Goal: Task Accomplishment & Management: Manage account settings

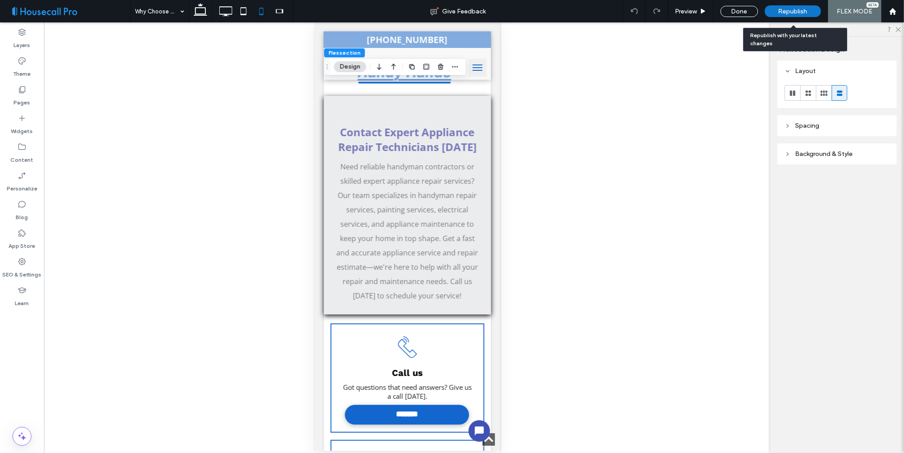
click at [795, 11] on span "Republish" at bounding box center [792, 12] width 29 height 8
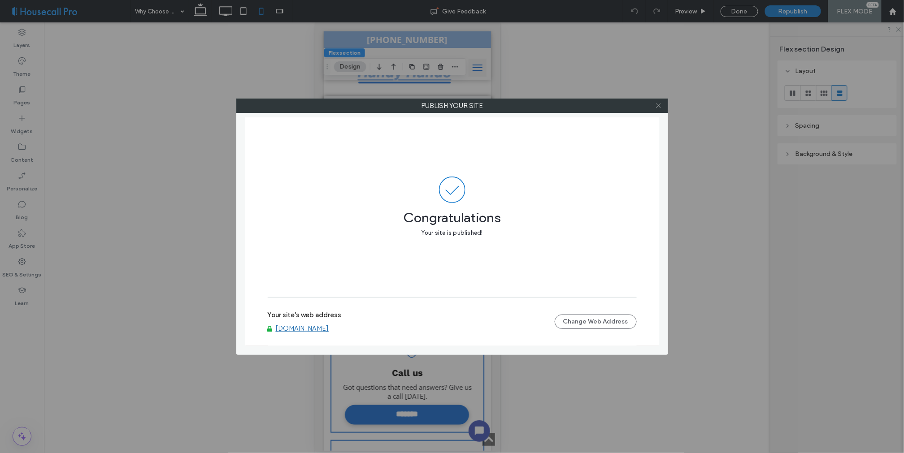
click at [657, 106] on icon at bounding box center [658, 105] width 7 height 7
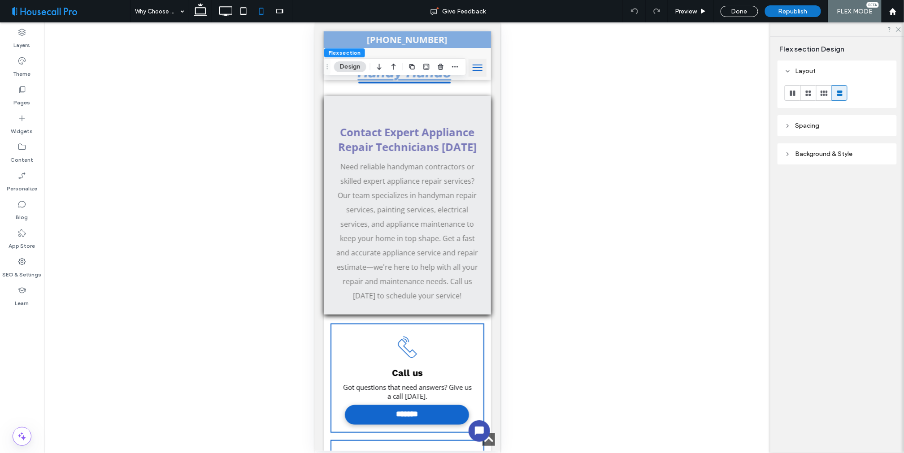
click span
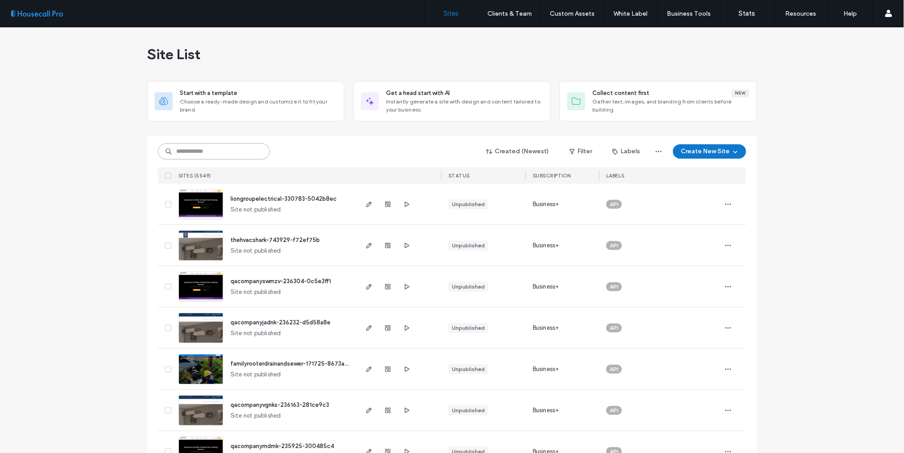
click at [219, 148] on input at bounding box center [214, 151] width 112 height 16
paste input "******"
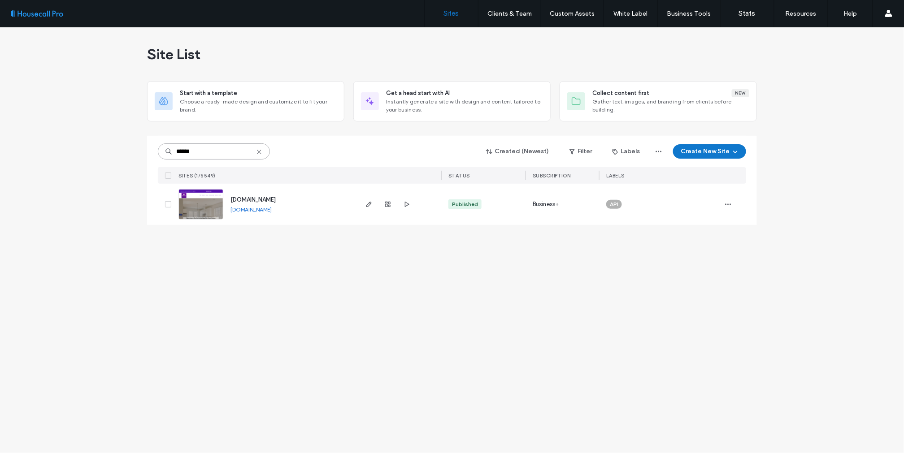
type input "******"
click at [204, 208] on img at bounding box center [201, 220] width 44 height 61
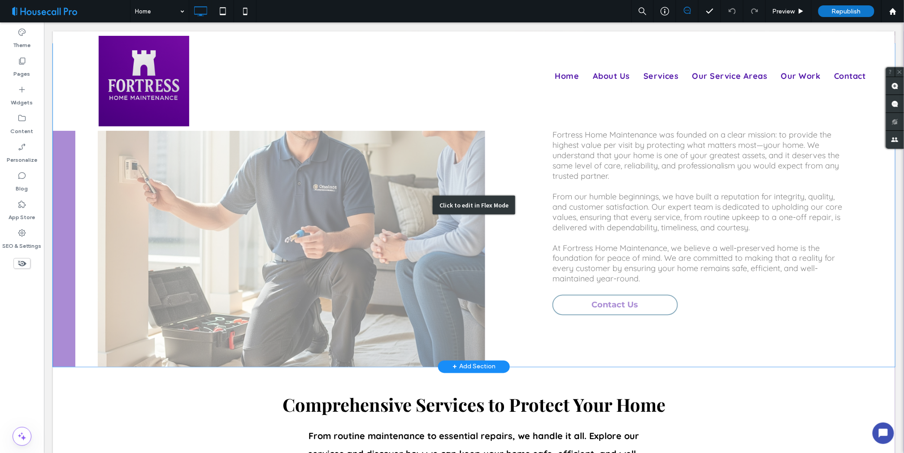
scroll to position [448, 0]
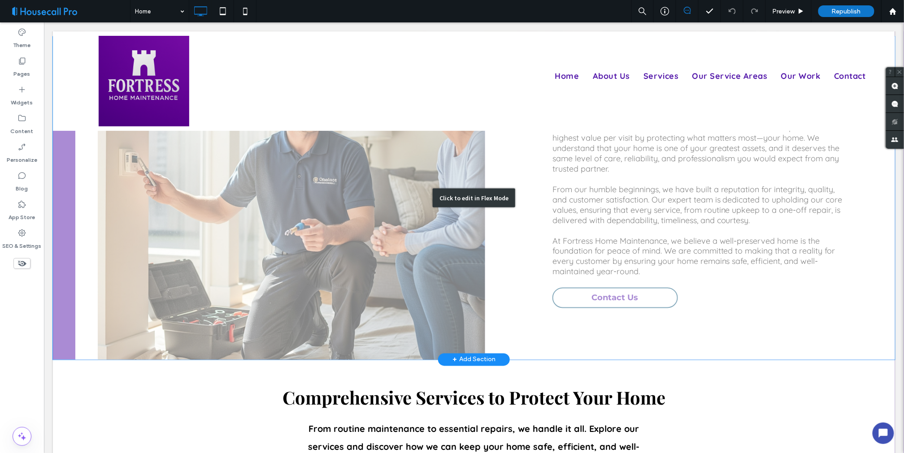
click at [342, 226] on div "Click to edit in Flex Mode" at bounding box center [473, 197] width 842 height 323
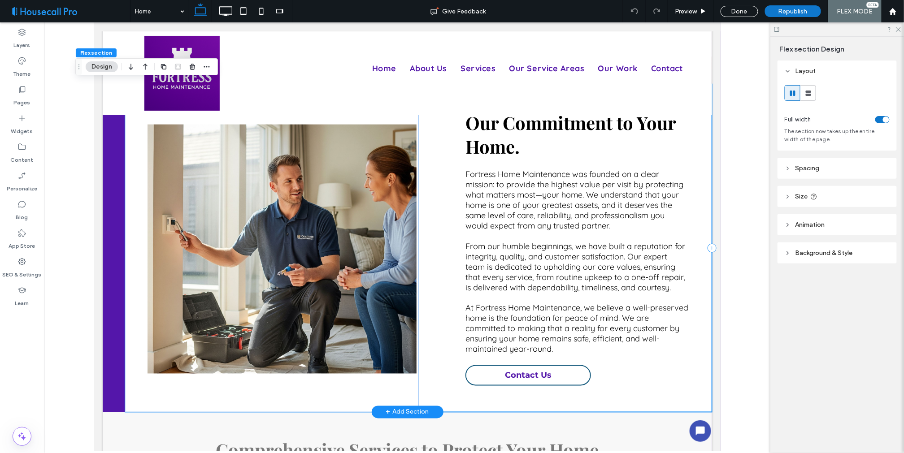
scroll to position [398, 0]
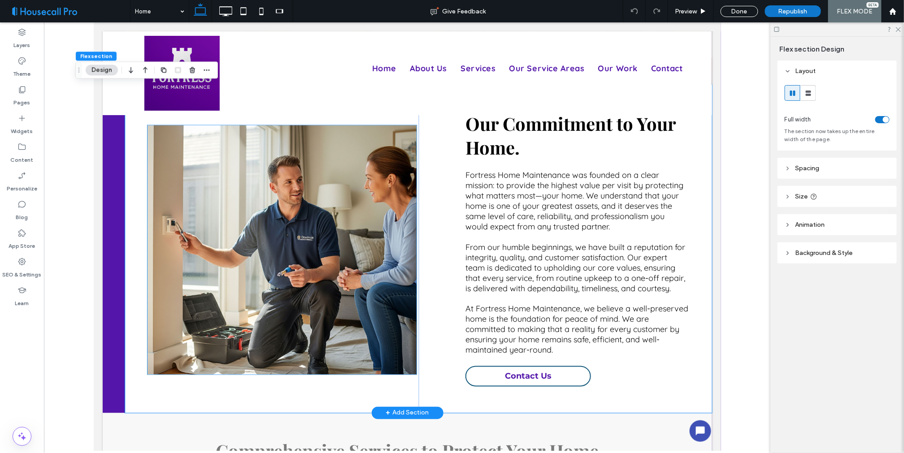
click at [239, 240] on img at bounding box center [281, 249] width 269 height 249
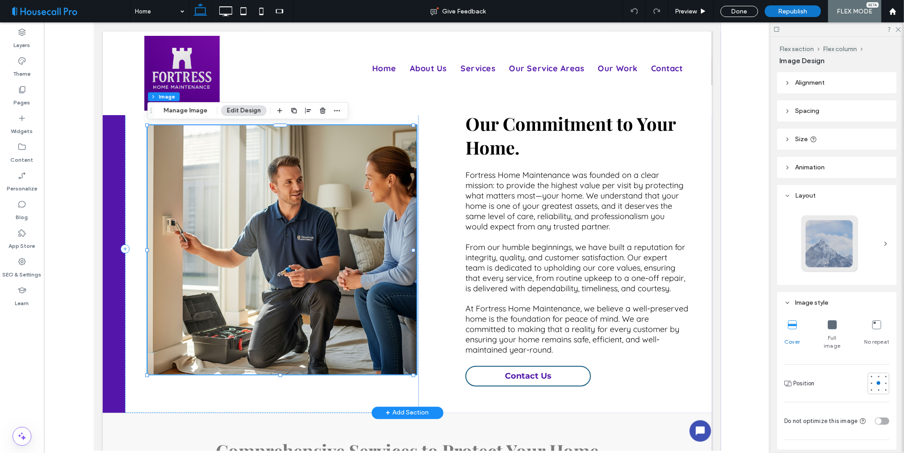
click at [280, 227] on img at bounding box center [281, 249] width 269 height 249
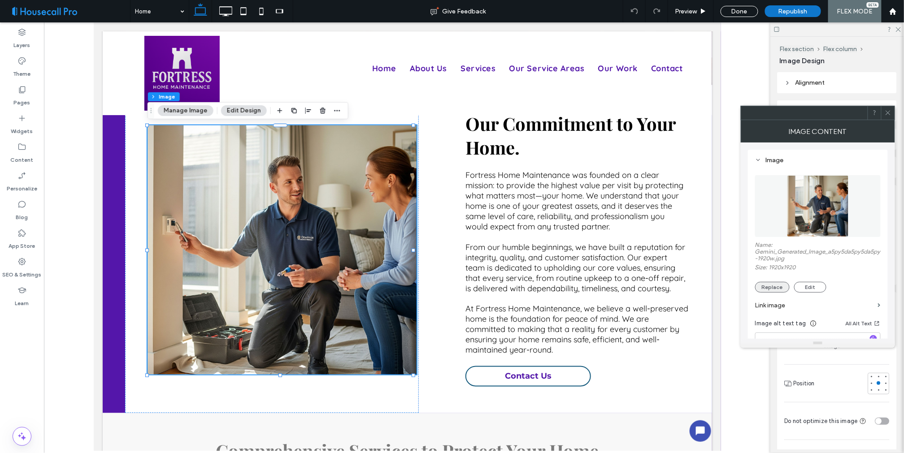
click at [770, 287] on button "Replace" at bounding box center [772, 287] width 35 height 11
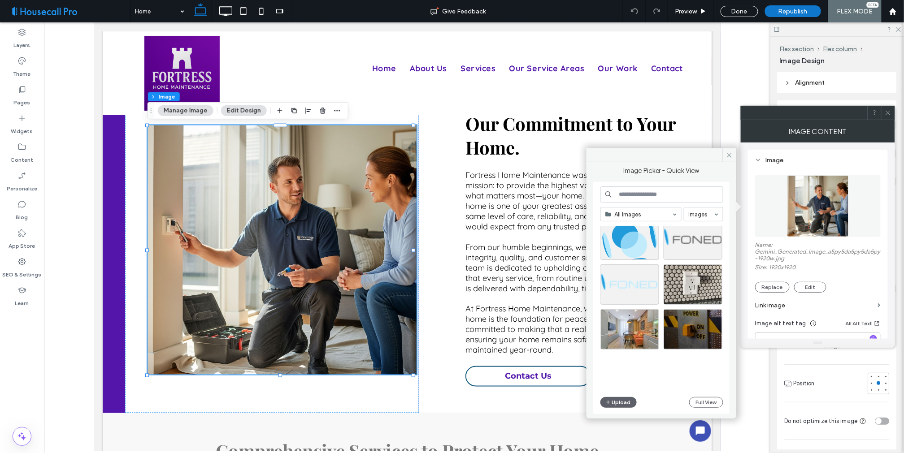
scroll to position [384, 0]
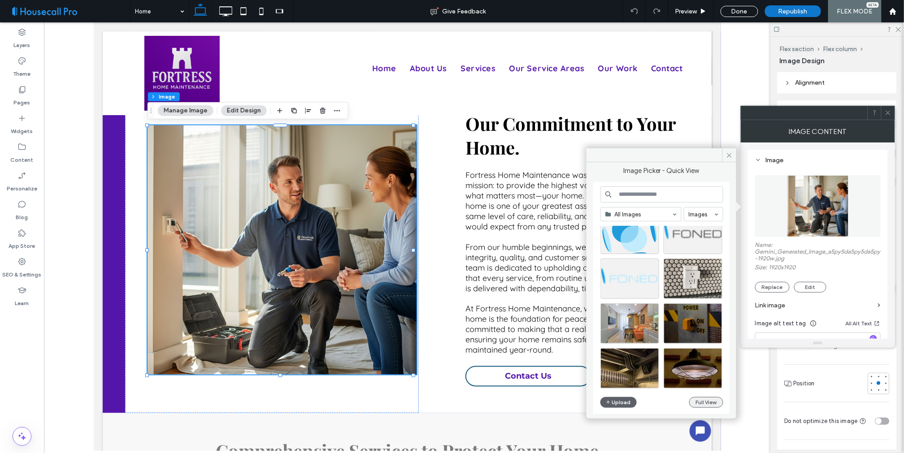
click at [699, 405] on button "Full View" at bounding box center [706, 402] width 34 height 11
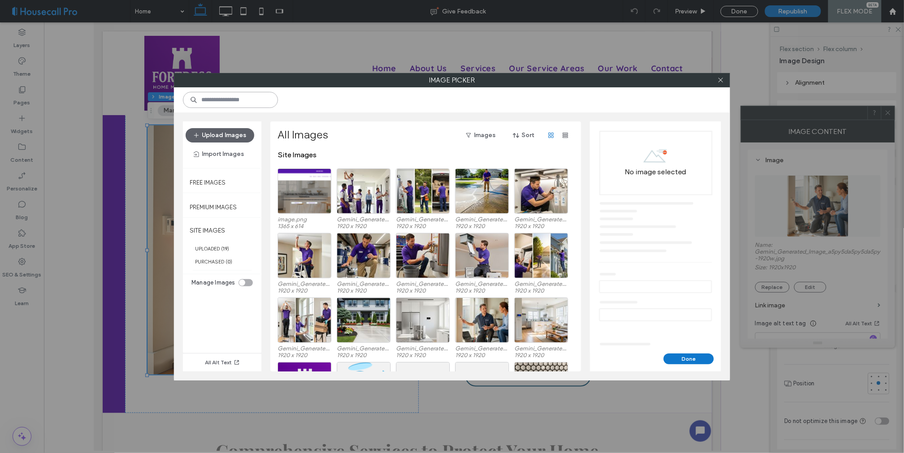
click at [241, 104] on input at bounding box center [230, 100] width 95 height 16
click at [244, 100] on input at bounding box center [230, 100] width 95 height 16
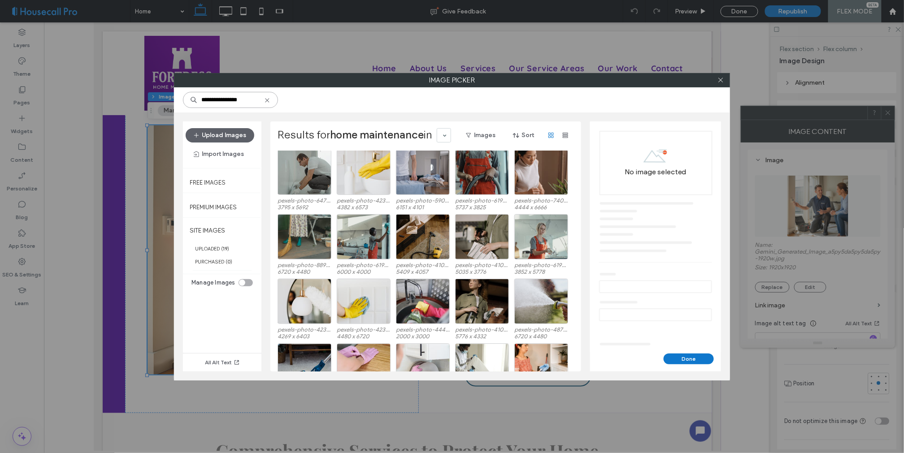
scroll to position [859, 0]
type input "**********"
click at [427, 236] on div "Select" at bounding box center [423, 236] width 54 height 45
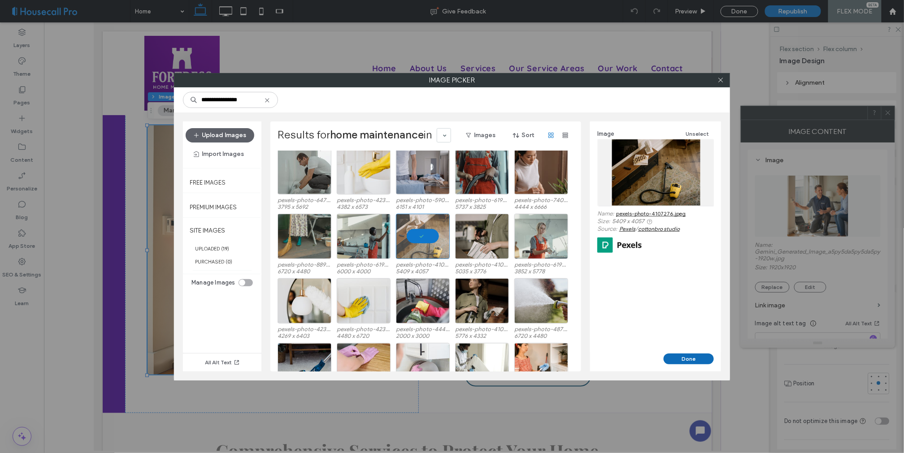
click at [687, 359] on button "Done" at bounding box center [689, 359] width 50 height 11
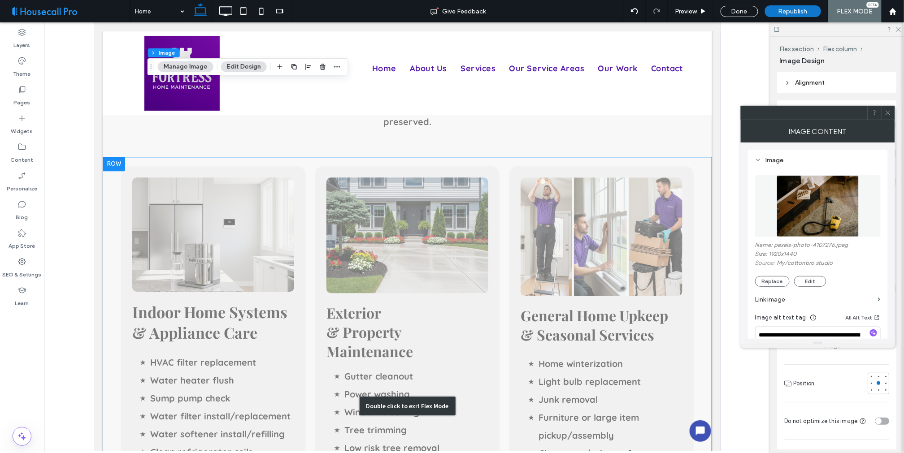
scroll to position [797, 0]
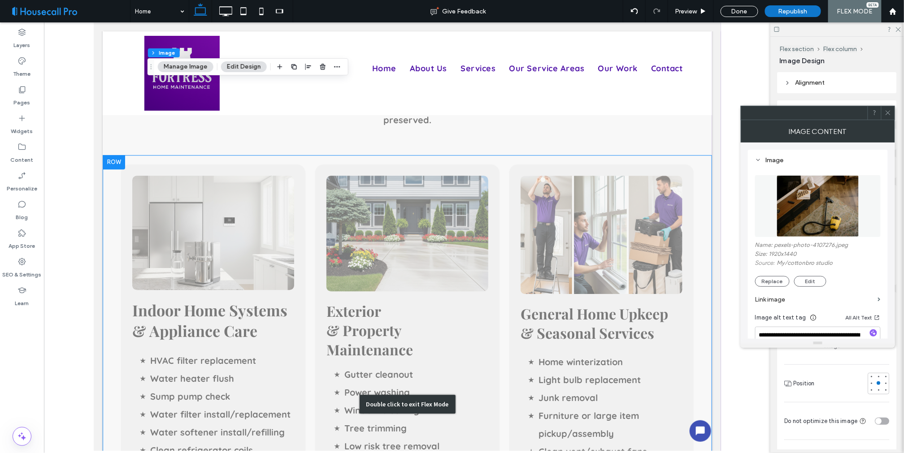
click at [584, 243] on div "Double click to exit Flex Mode" at bounding box center [406, 404] width 609 height 499
click at [594, 230] on div "Double click to exit Flex Mode" at bounding box center [406, 404] width 609 height 499
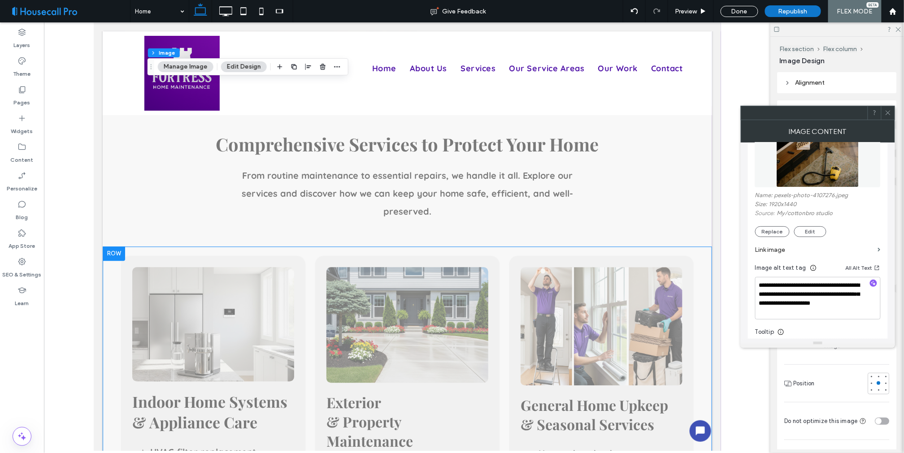
scroll to position [598, 0]
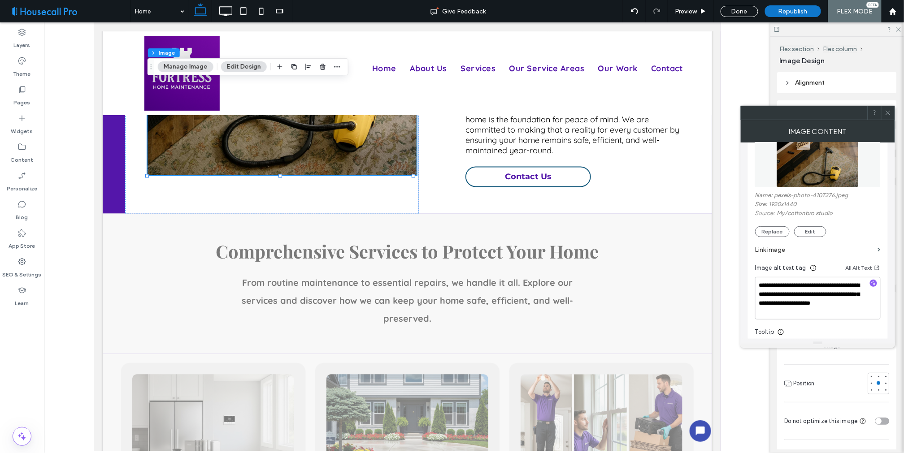
click at [889, 113] on icon at bounding box center [888, 112] width 7 height 7
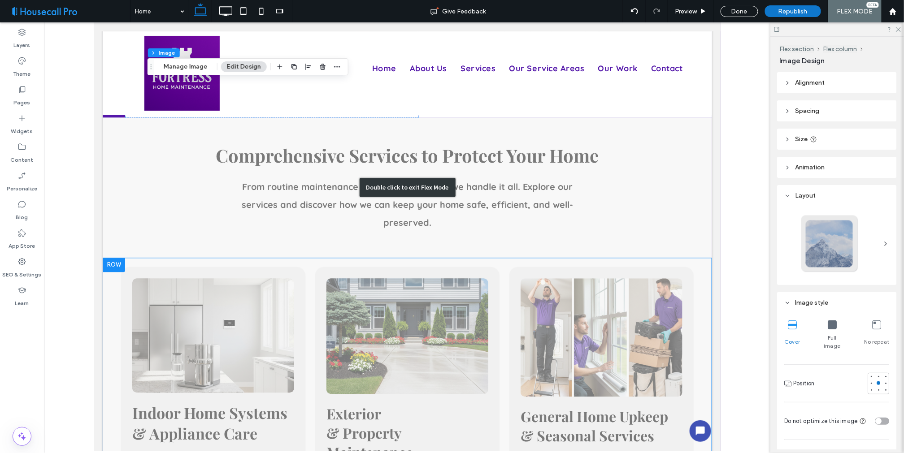
scroll to position [697, 0]
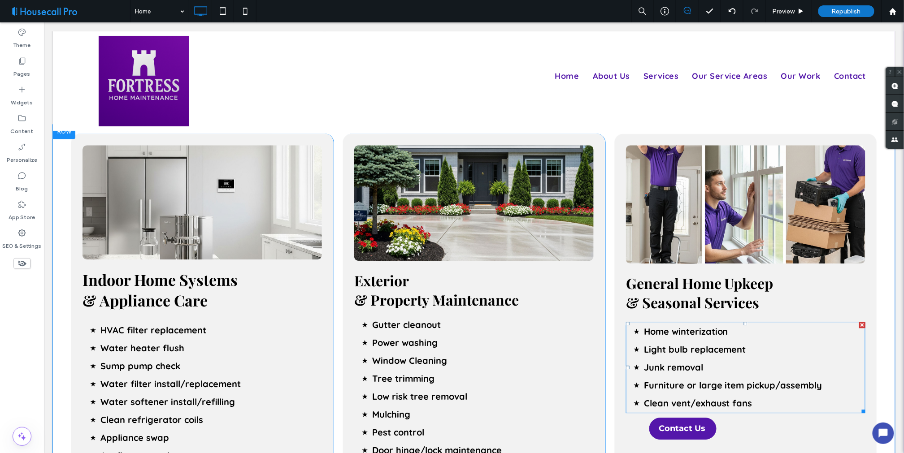
scroll to position [797, 0]
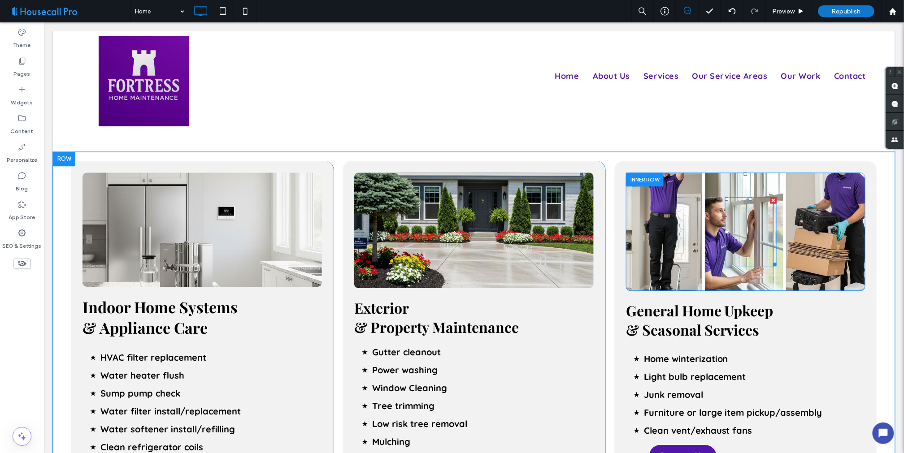
click at [742, 231] on div at bounding box center [751, 231] width 52 height 69
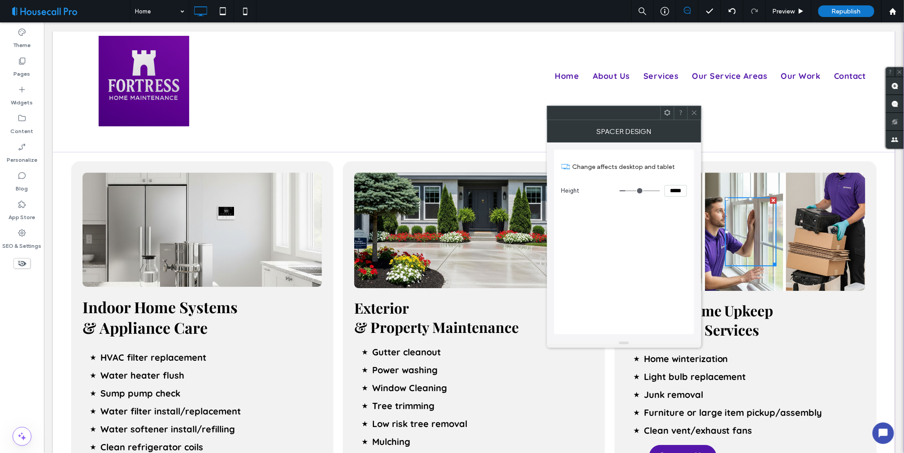
click at [837, 230] on div "Click To Paste Click To Paste Click To Paste" at bounding box center [745, 231] width 204 height 69
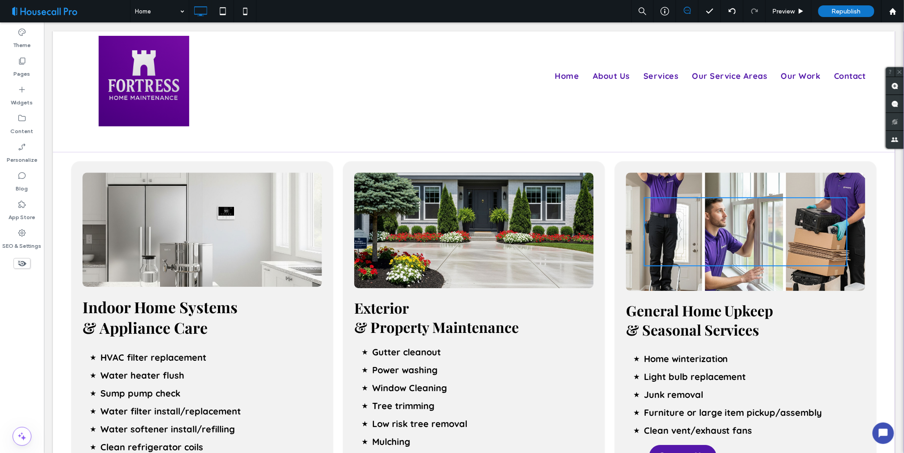
click at [837, 230] on div "Click To Paste Click To Paste Click To Paste" at bounding box center [745, 231] width 204 height 69
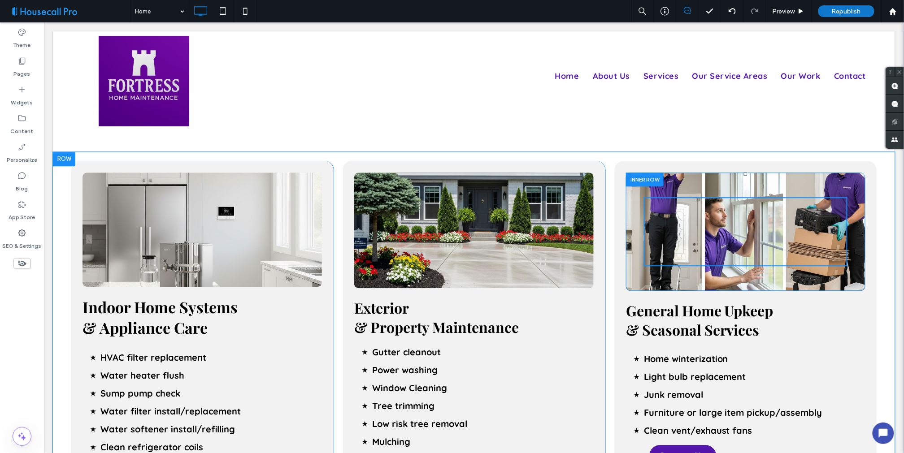
click at [682, 178] on div "Click To Paste Click To Paste Click To Paste" at bounding box center [744, 231] width 239 height 118
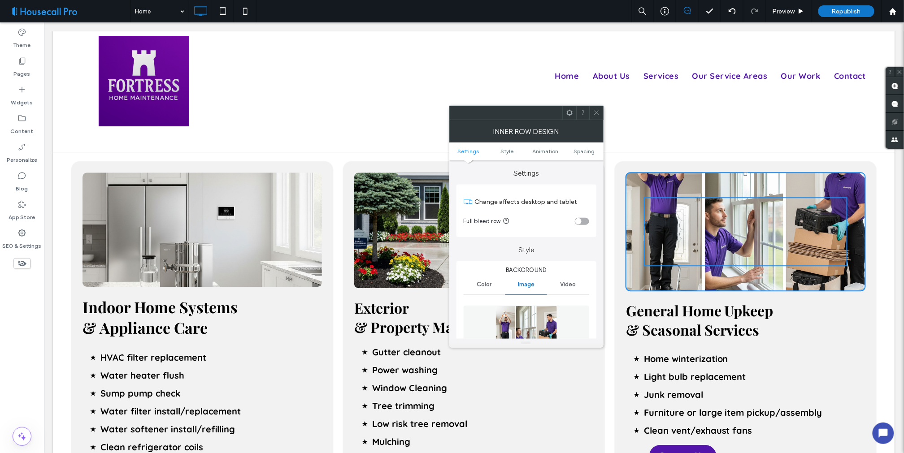
click at [682, 178] on div "Click To Paste Click To Paste Click To Paste" at bounding box center [744, 231] width 239 height 118
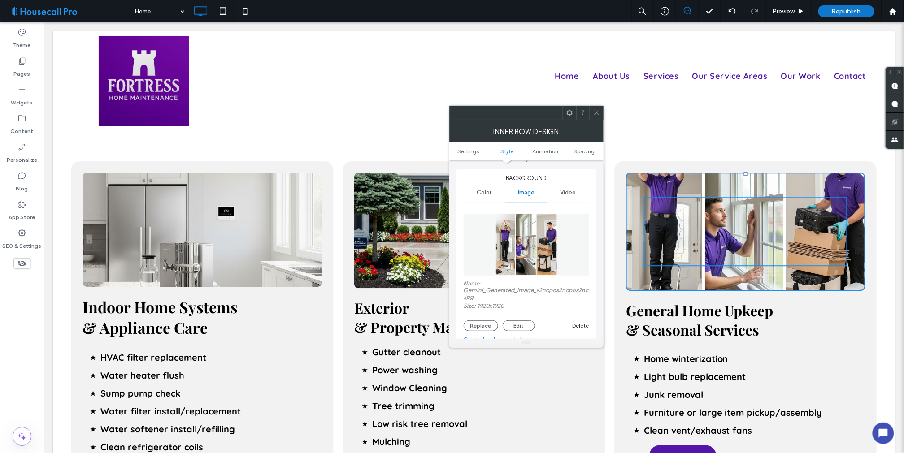
scroll to position [100, 0]
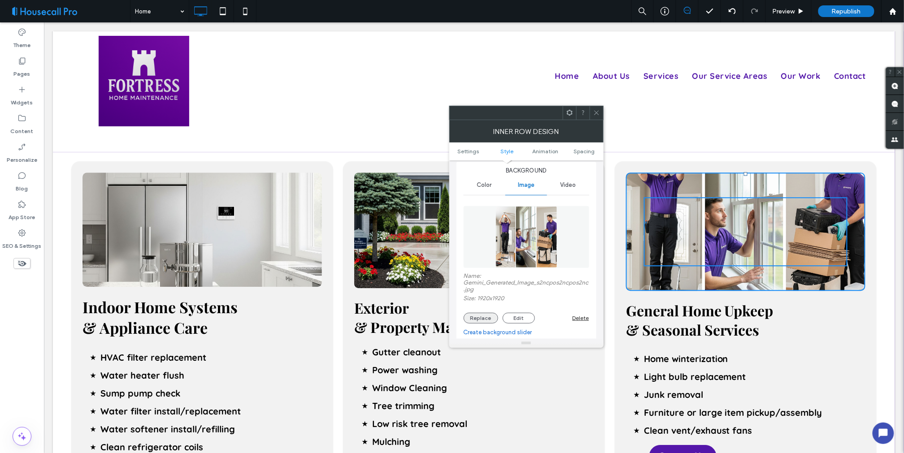
click at [483, 321] on button "Replace" at bounding box center [481, 318] width 35 height 11
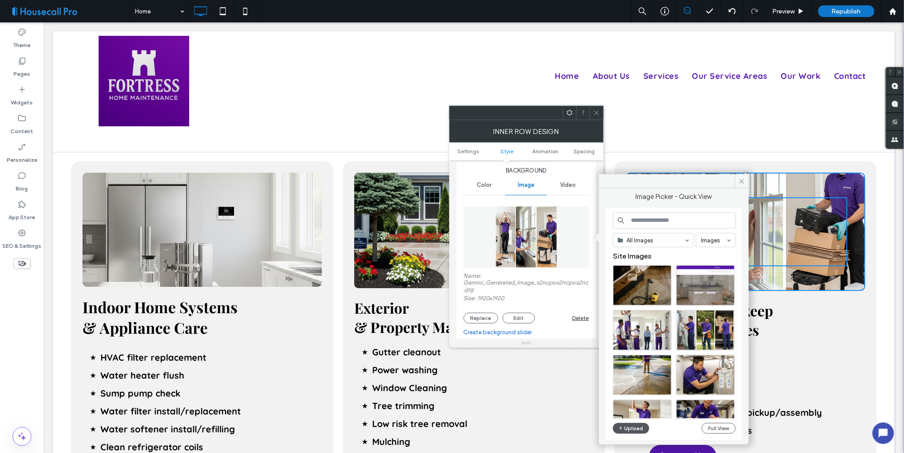
click at [631, 429] on button "Upload" at bounding box center [631, 428] width 37 height 11
click at [715, 427] on button "Full View" at bounding box center [719, 428] width 34 height 11
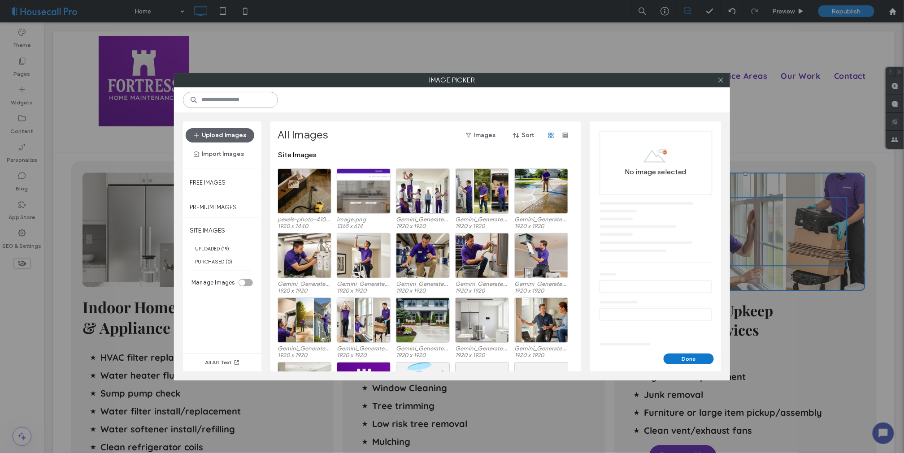
click at [211, 99] on input at bounding box center [230, 100] width 95 height 16
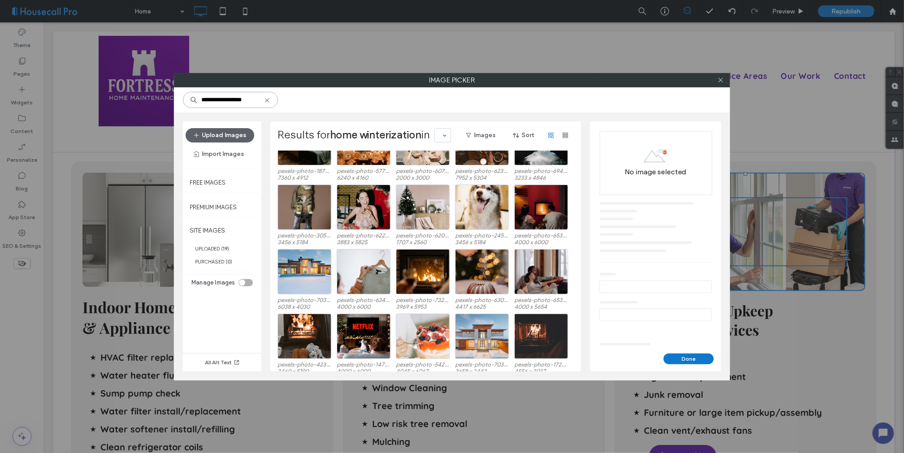
scroll to position [254, 0]
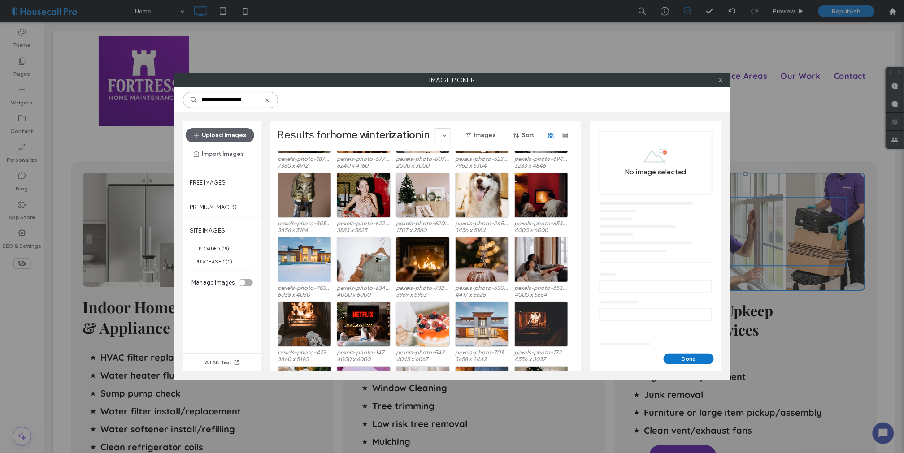
drag, startPoint x: 239, startPoint y: 100, endPoint x: 193, endPoint y: 96, distance: 45.9
click at [193, 96] on div "**********" at bounding box center [230, 100] width 95 height 16
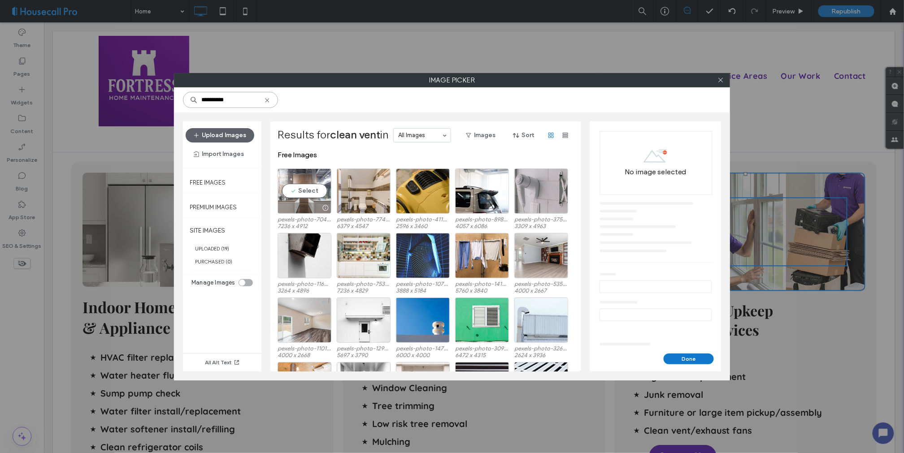
type input "**********"
click at [292, 189] on div "Select" at bounding box center [305, 191] width 54 height 45
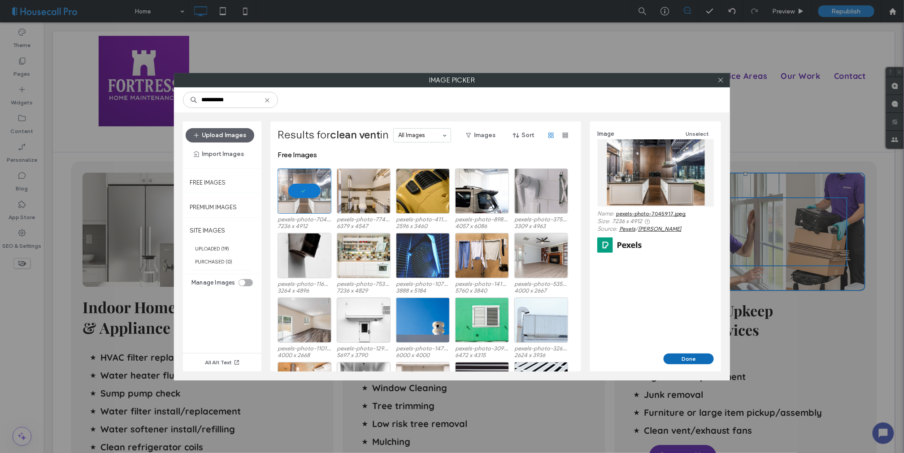
click at [675, 361] on button "Done" at bounding box center [689, 359] width 50 height 11
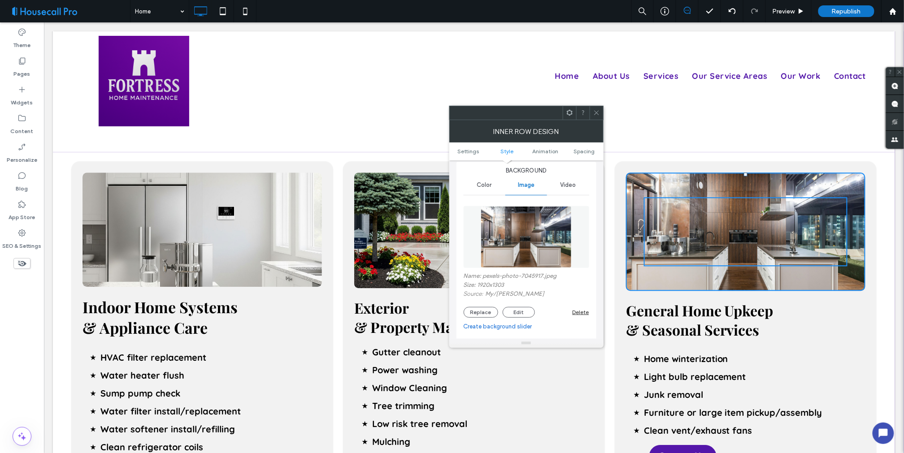
click at [593, 110] on icon at bounding box center [596, 112] width 7 height 7
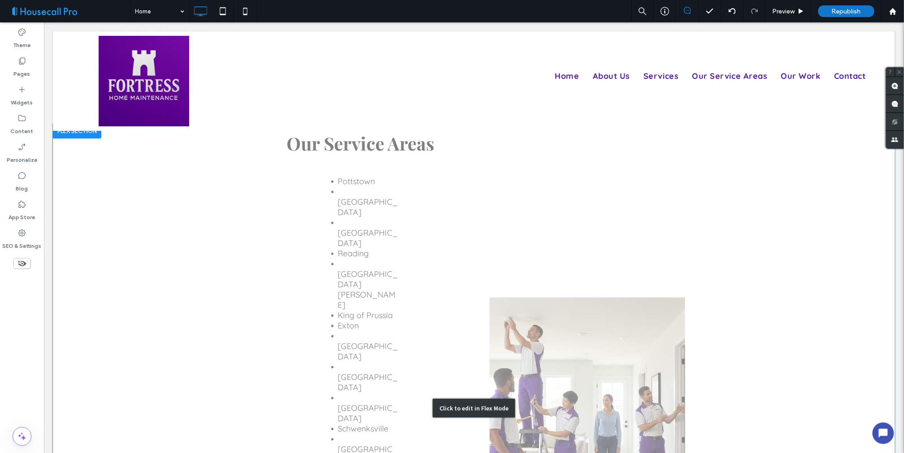
scroll to position [1295, 0]
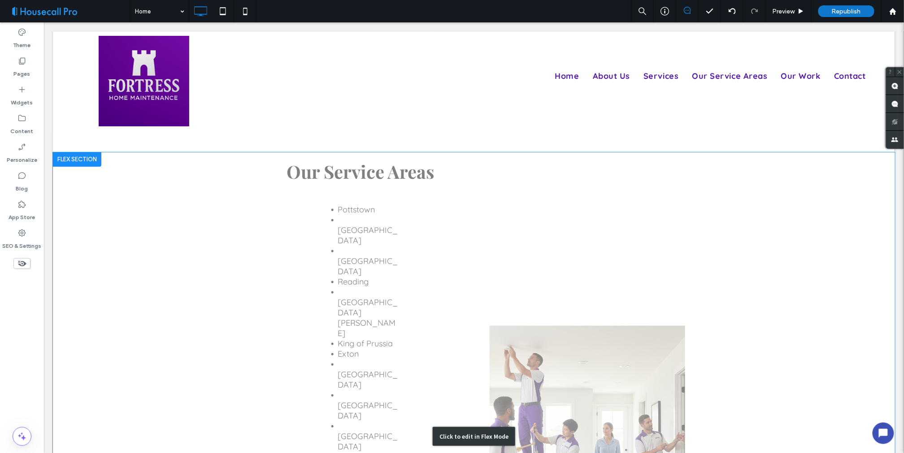
click at [593, 325] on div "Click to edit in Flex Mode" at bounding box center [473, 436] width 842 height 569
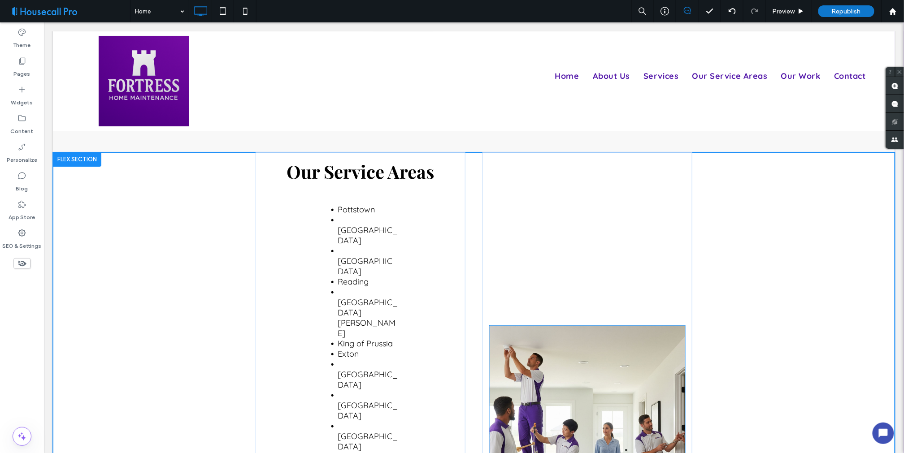
scroll to position [1302, 0]
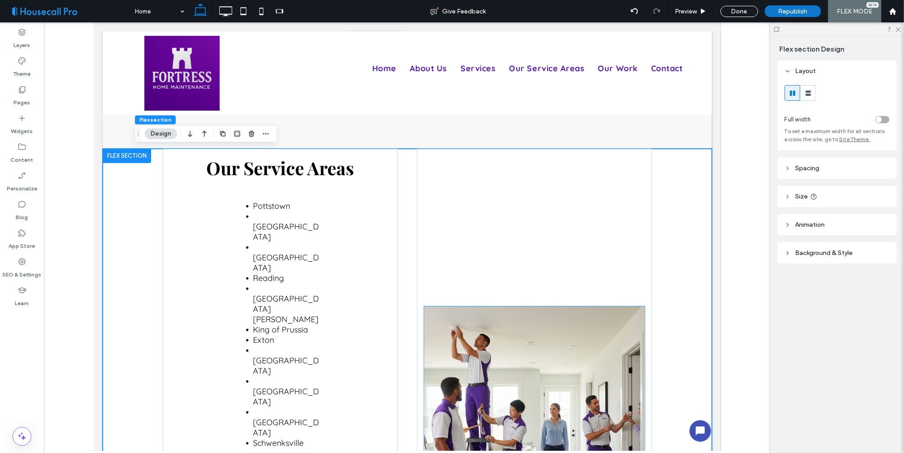
click at [533, 306] on img at bounding box center [534, 419] width 221 height 226
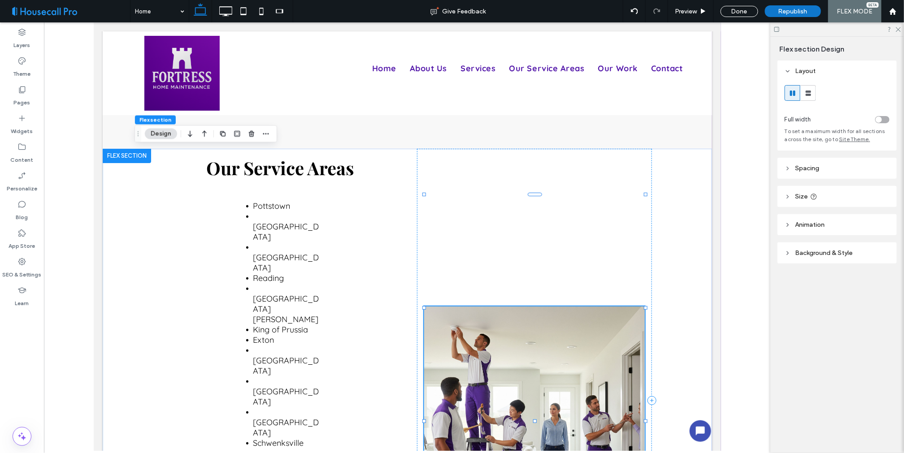
click at [533, 306] on div at bounding box center [534, 419] width 221 height 226
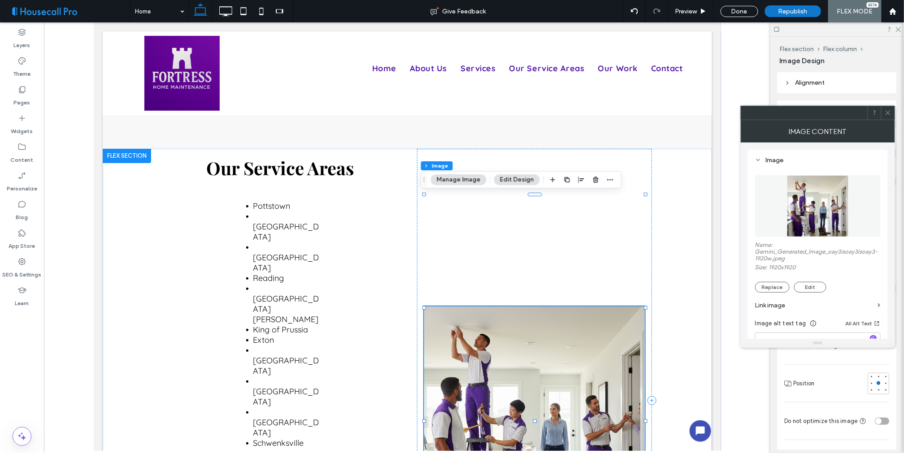
click at [533, 306] on img at bounding box center [534, 419] width 221 height 226
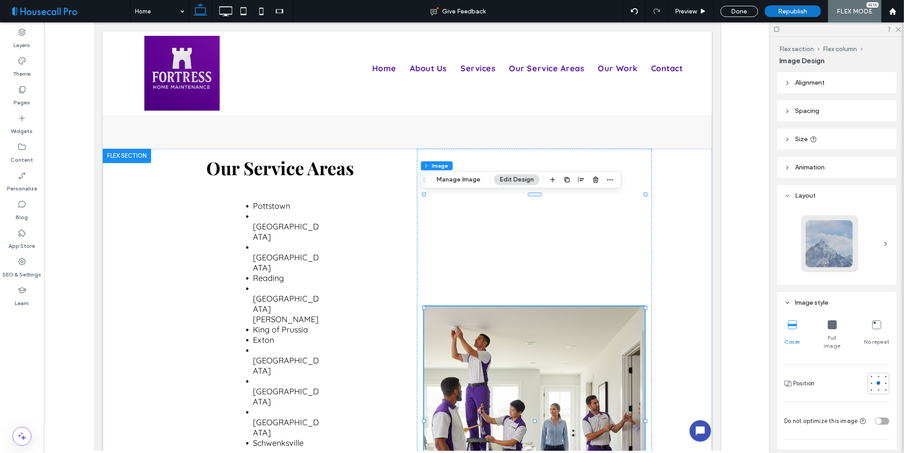
click at [526, 306] on img at bounding box center [534, 419] width 221 height 226
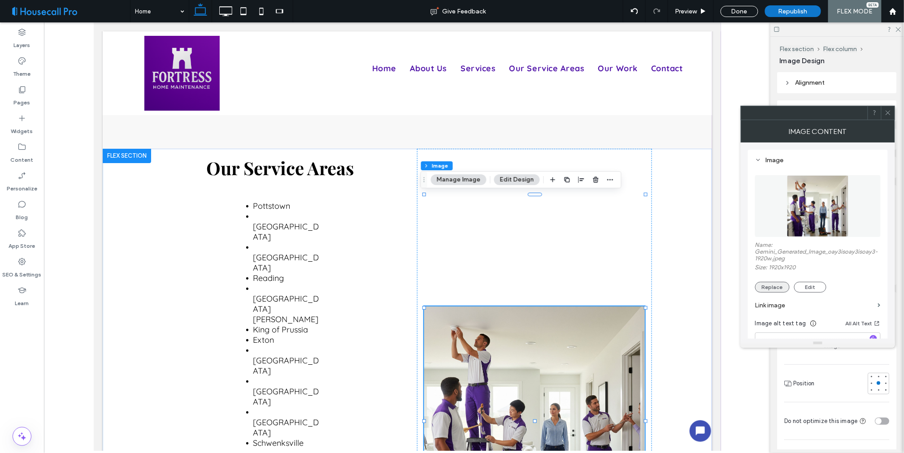
click at [772, 287] on button "Replace" at bounding box center [772, 287] width 35 height 11
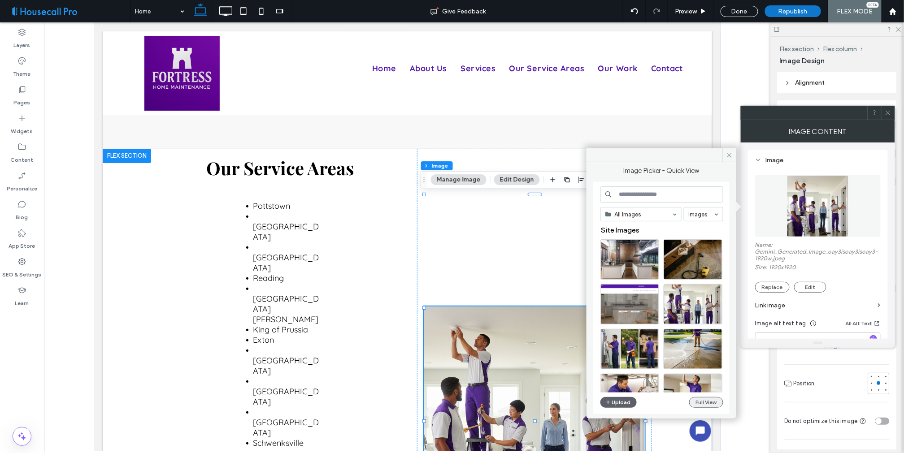
click at [705, 401] on button "Full View" at bounding box center [706, 402] width 34 height 11
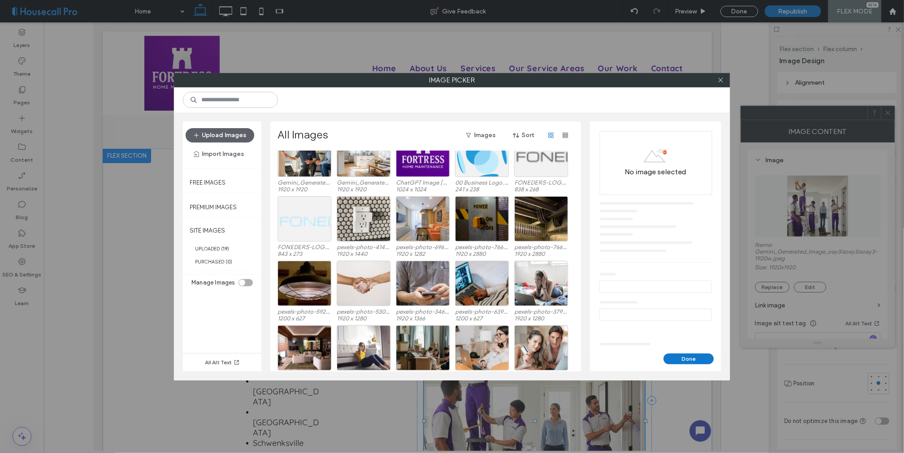
scroll to position [149, 0]
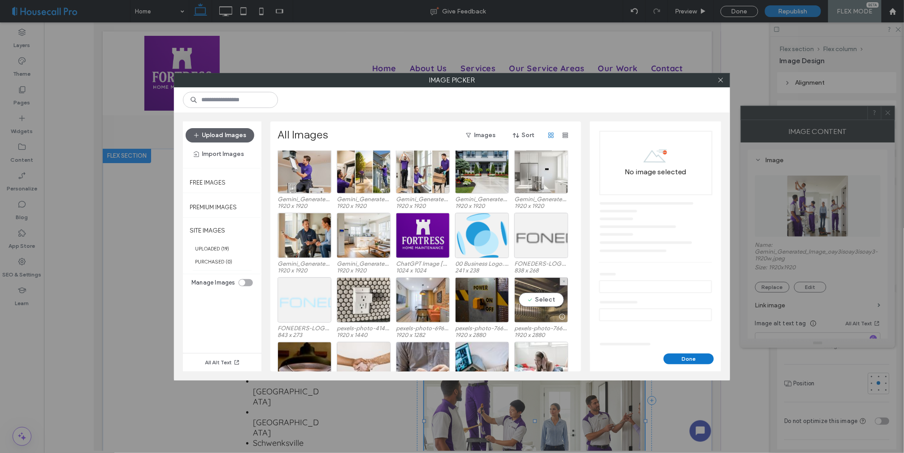
click at [541, 300] on div "Select" at bounding box center [541, 300] width 54 height 45
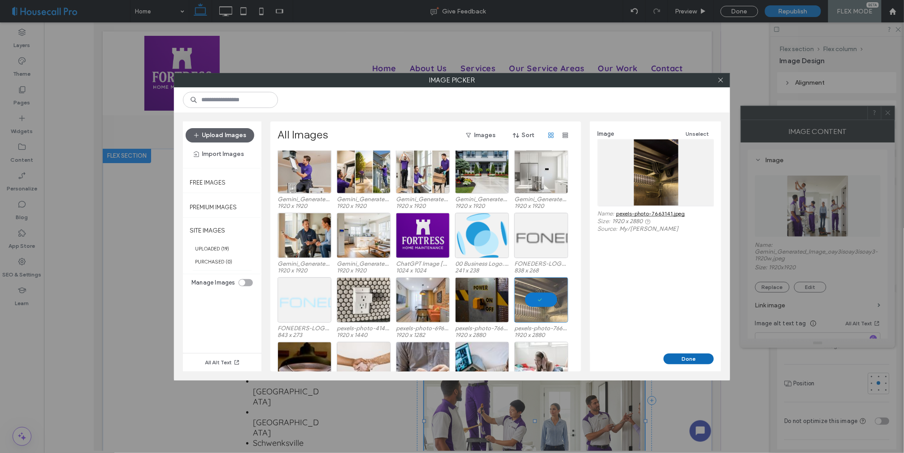
click at [691, 360] on button "Done" at bounding box center [689, 359] width 50 height 11
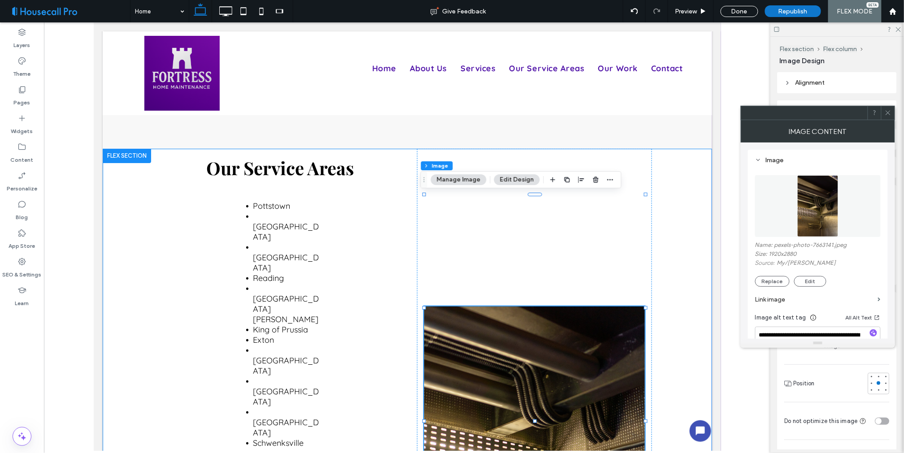
click at [697, 297] on div "Our Service Areas Pottstown Norristown Phoenixville Reading West Chester King o…" at bounding box center [406, 400] width 609 height 504
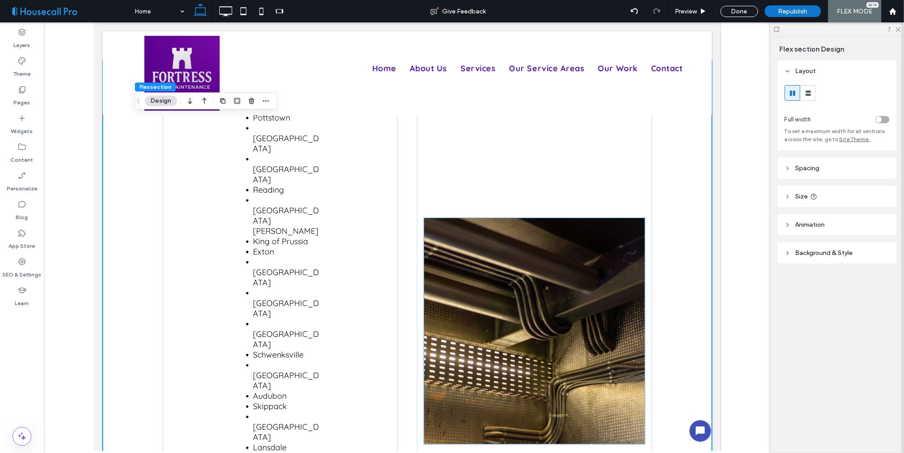
scroll to position [1401, 0]
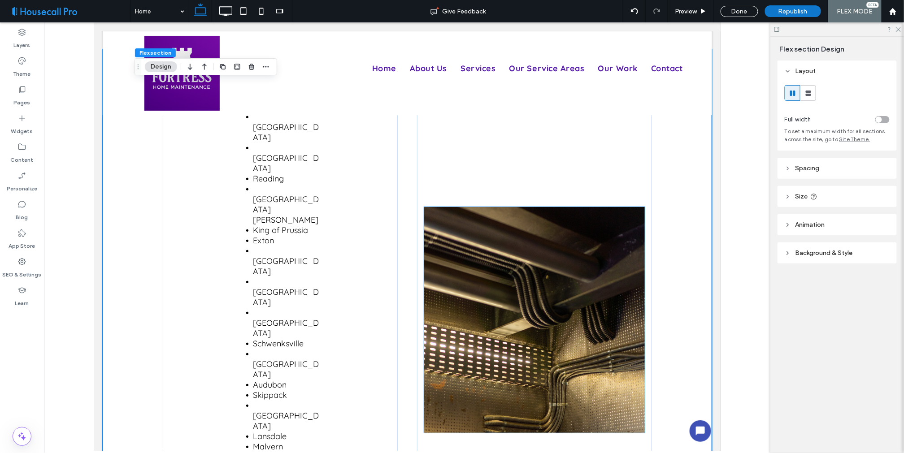
click at [536, 242] on img at bounding box center [534, 320] width 221 height 226
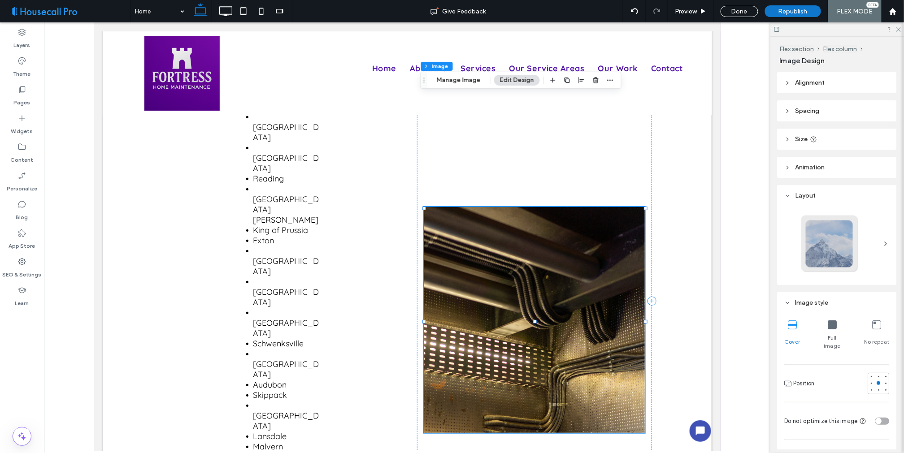
click at [538, 239] on img at bounding box center [534, 320] width 221 height 226
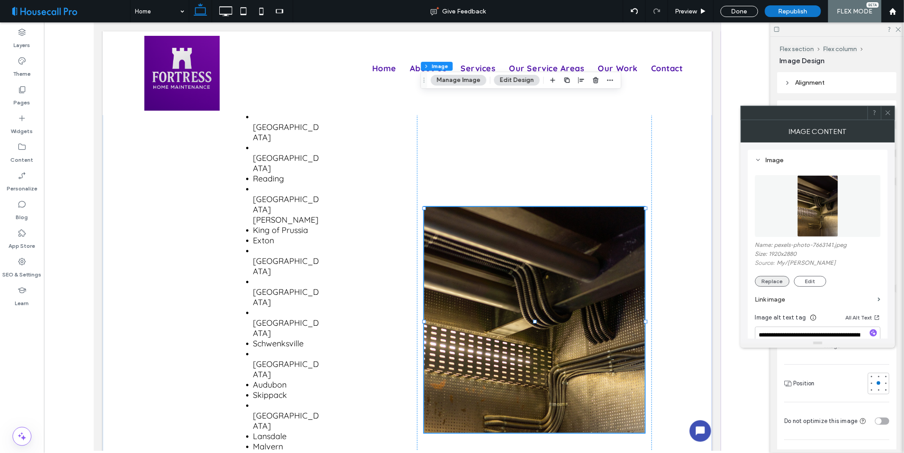
click at [774, 282] on button "Replace" at bounding box center [772, 281] width 35 height 11
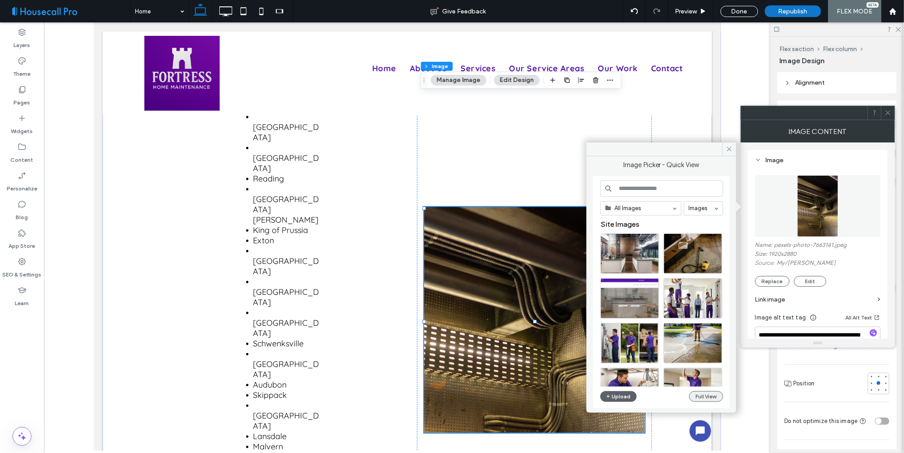
click at [704, 395] on button "Full View" at bounding box center [706, 396] width 34 height 11
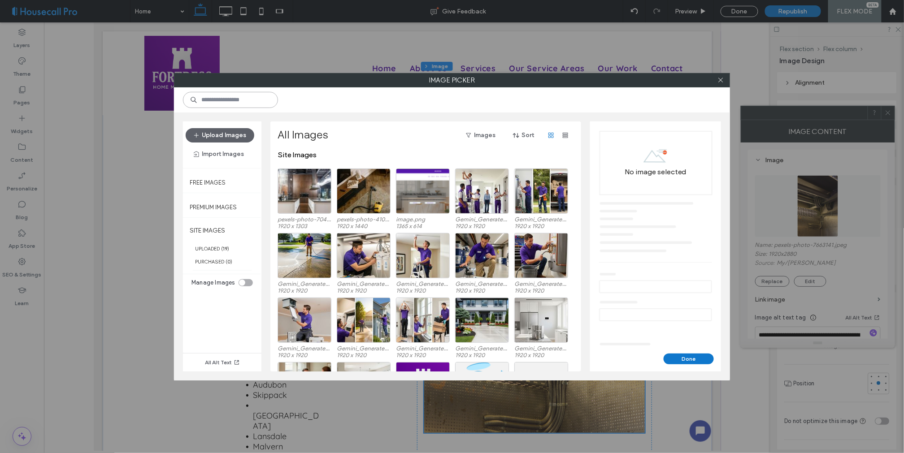
click at [241, 102] on input at bounding box center [230, 100] width 95 height 16
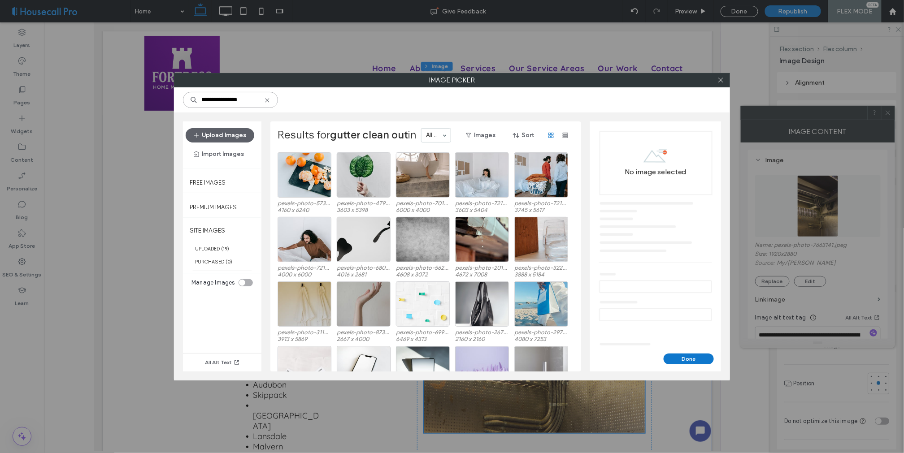
scroll to position [1008, 0]
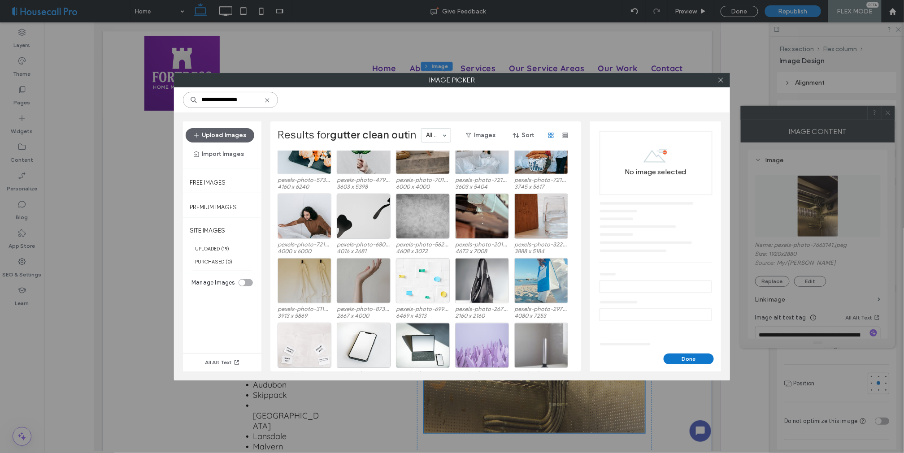
drag, startPoint x: 252, startPoint y: 100, endPoint x: 234, endPoint y: 100, distance: 18.4
click at [234, 100] on input "**********" at bounding box center [230, 100] width 95 height 16
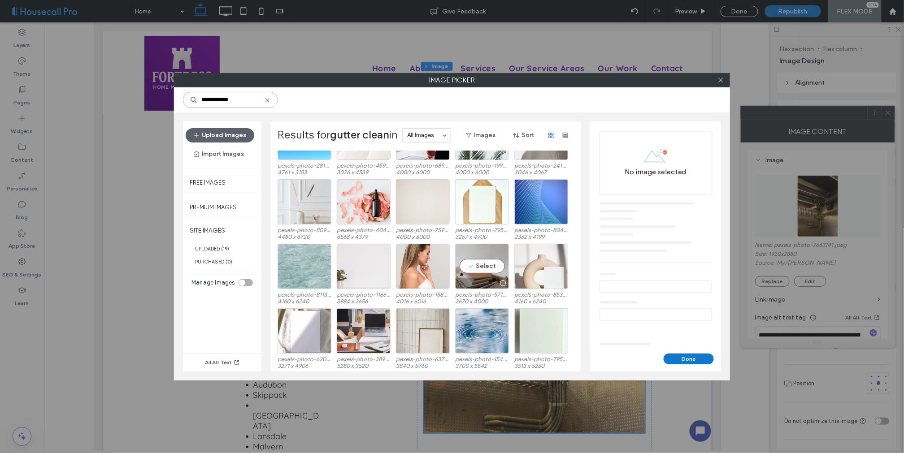
scroll to position [1355, 0]
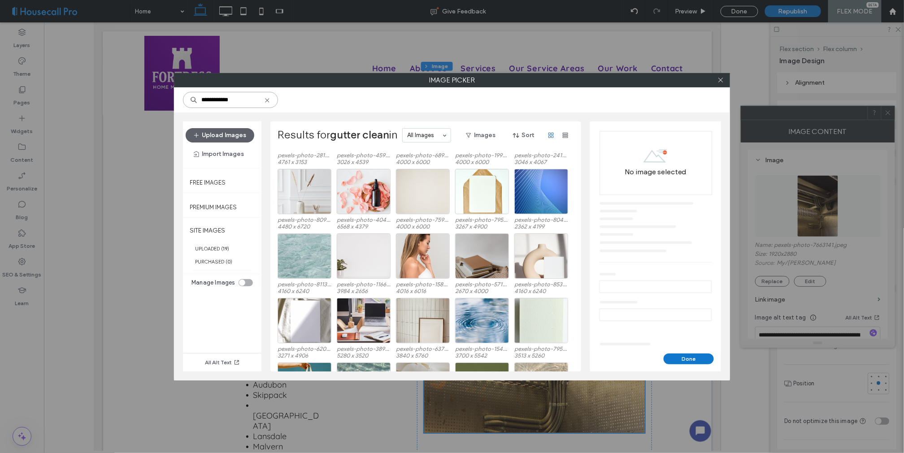
drag, startPoint x: 249, startPoint y: 100, endPoint x: 118, endPoint y: 92, distance: 131.2
click at [119, 92] on div "**********" at bounding box center [452, 226] width 904 height 453
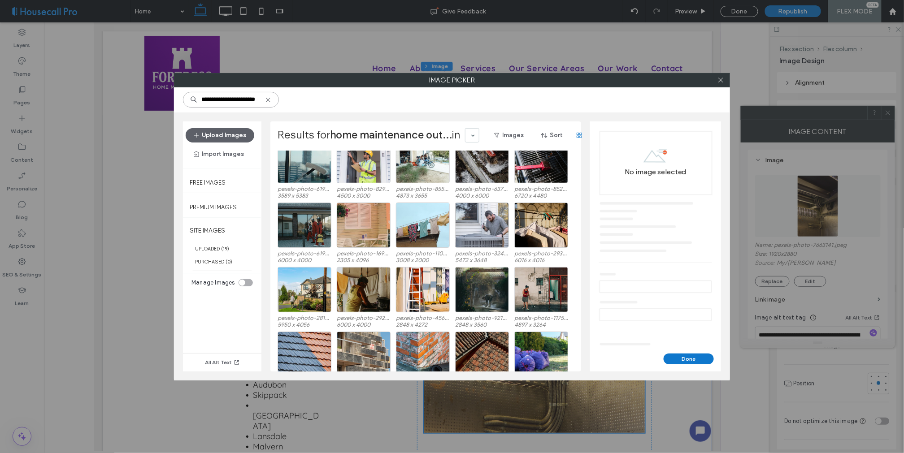
scroll to position [0, 0]
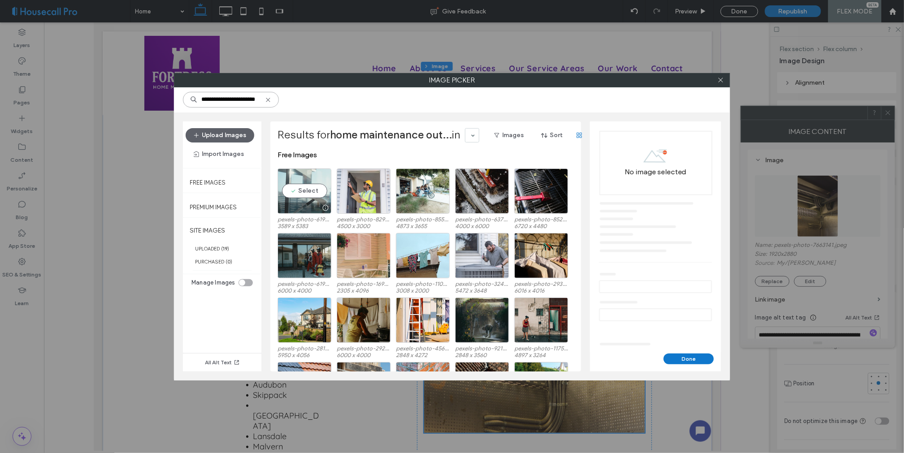
type input "**********"
click at [301, 191] on div "Select" at bounding box center [305, 191] width 54 height 45
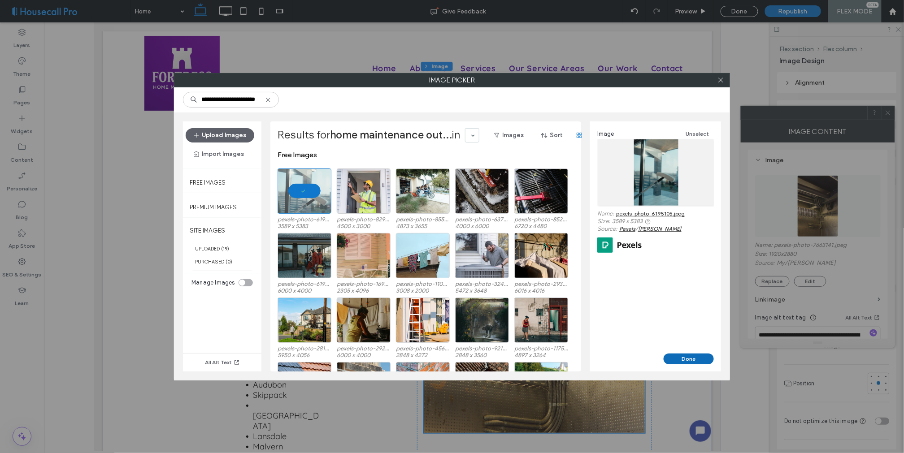
click at [687, 361] on button "Done" at bounding box center [689, 359] width 50 height 11
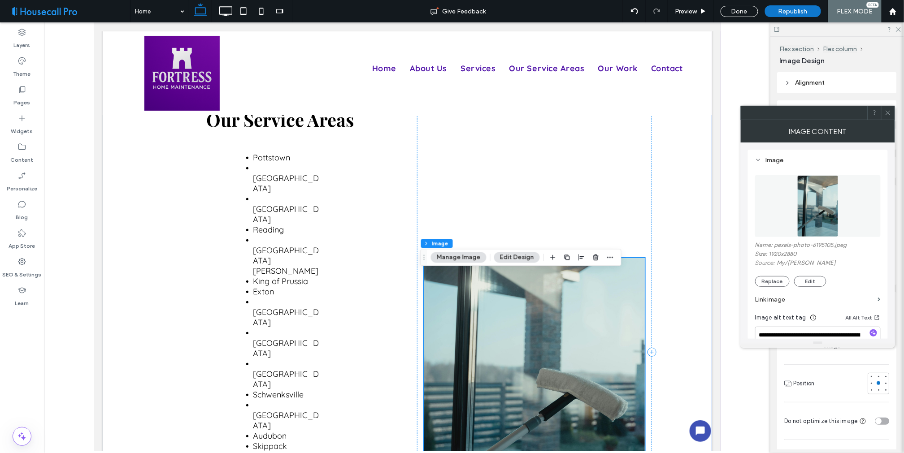
scroll to position [1351, 0]
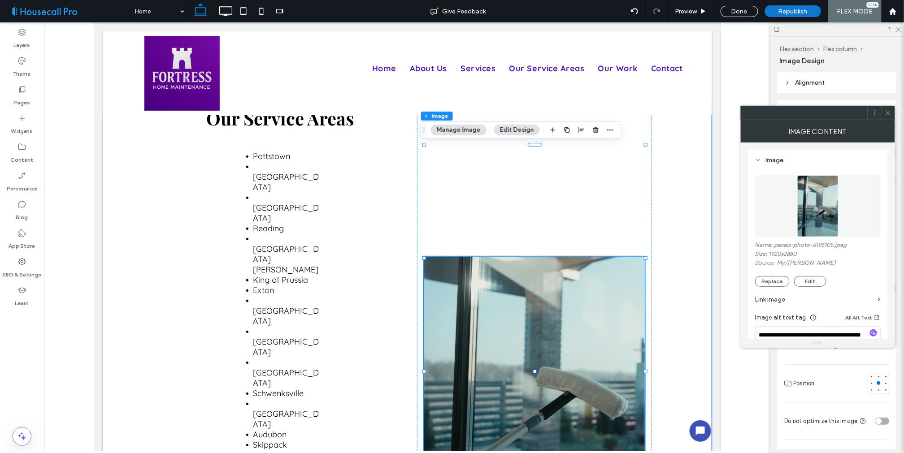
click at [538, 268] on img at bounding box center [534, 369] width 221 height 226
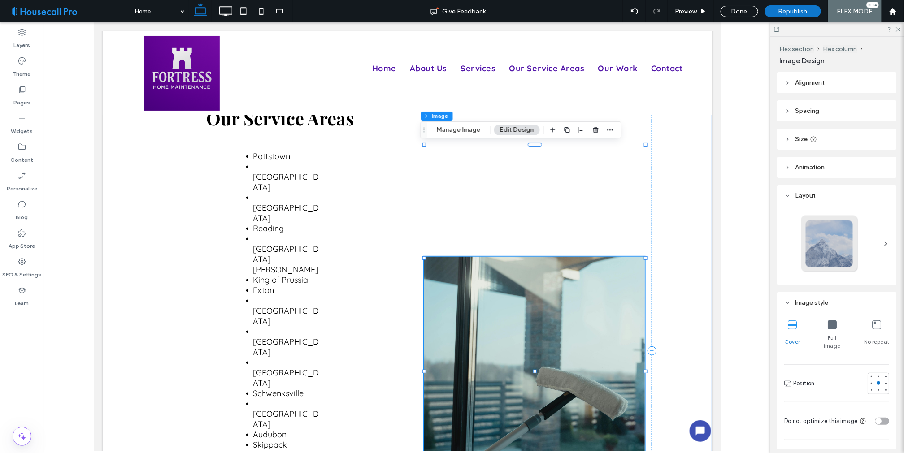
click at [488, 256] on img at bounding box center [534, 369] width 221 height 226
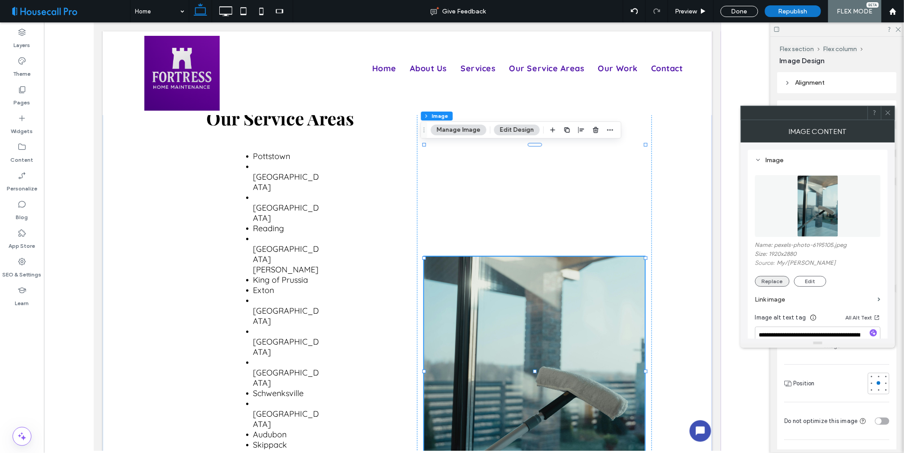
click at [774, 279] on button "Replace" at bounding box center [772, 281] width 35 height 11
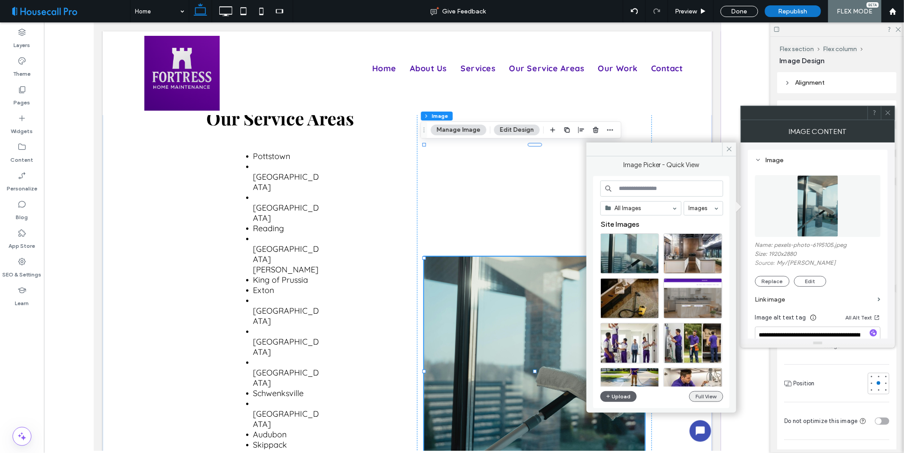
click at [706, 397] on button "Full View" at bounding box center [706, 396] width 34 height 11
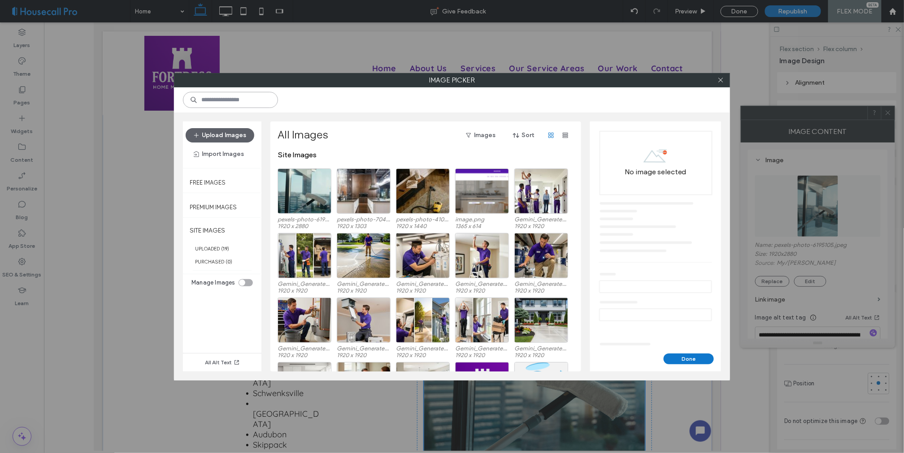
click at [230, 99] on input at bounding box center [230, 100] width 95 height 16
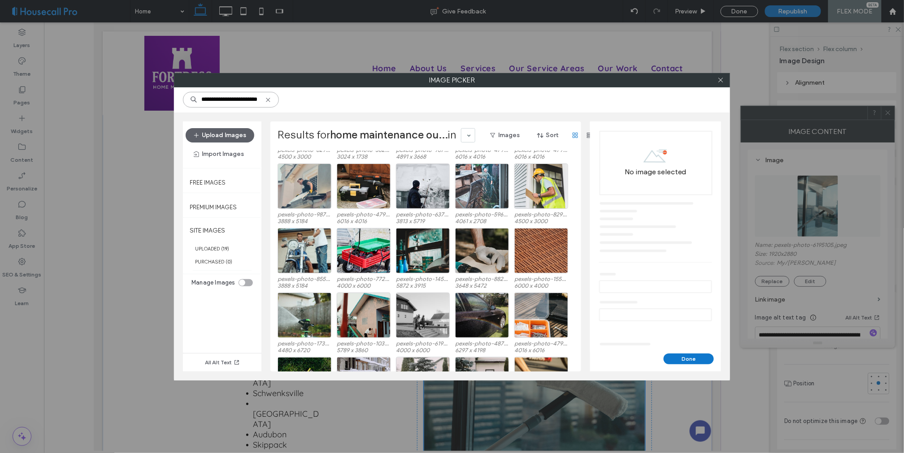
scroll to position [636, 0]
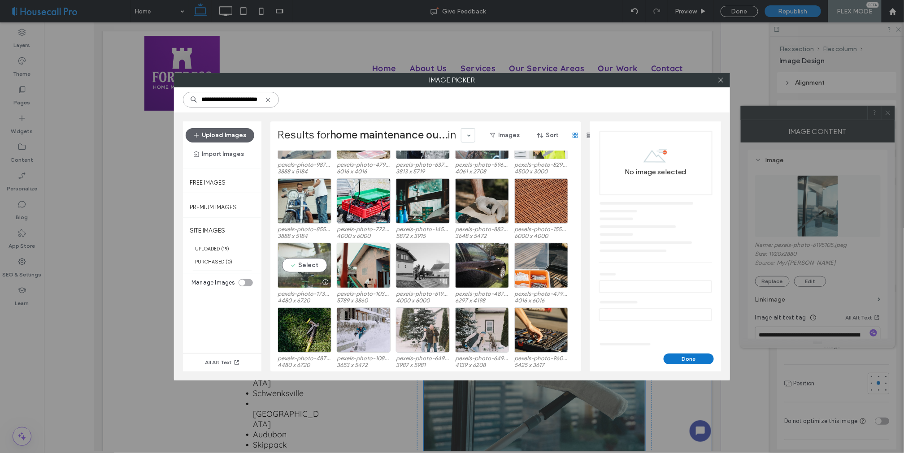
type input "**********"
click at [300, 261] on div "Select" at bounding box center [305, 265] width 54 height 45
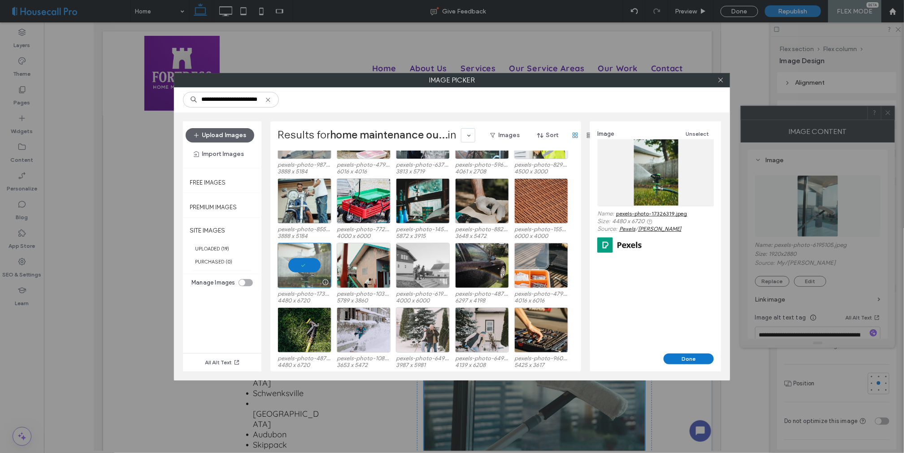
scroll to position [0, 0]
click at [686, 358] on button "Done" at bounding box center [689, 359] width 50 height 11
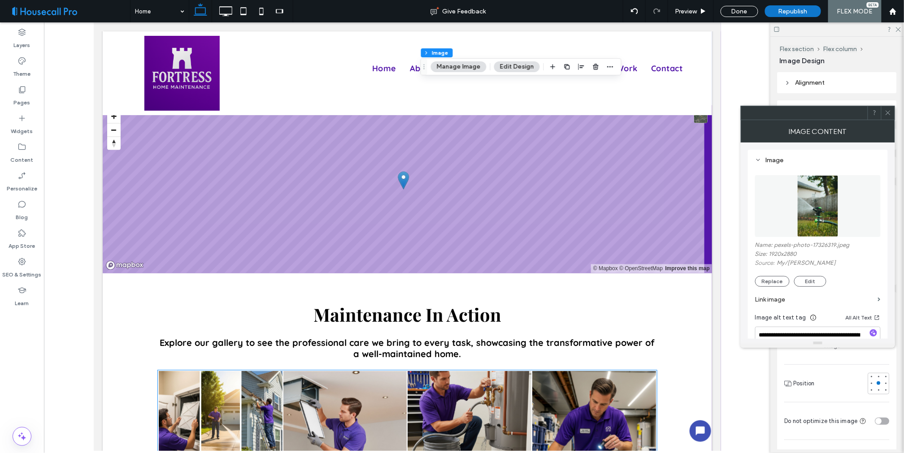
scroll to position [1800, 0]
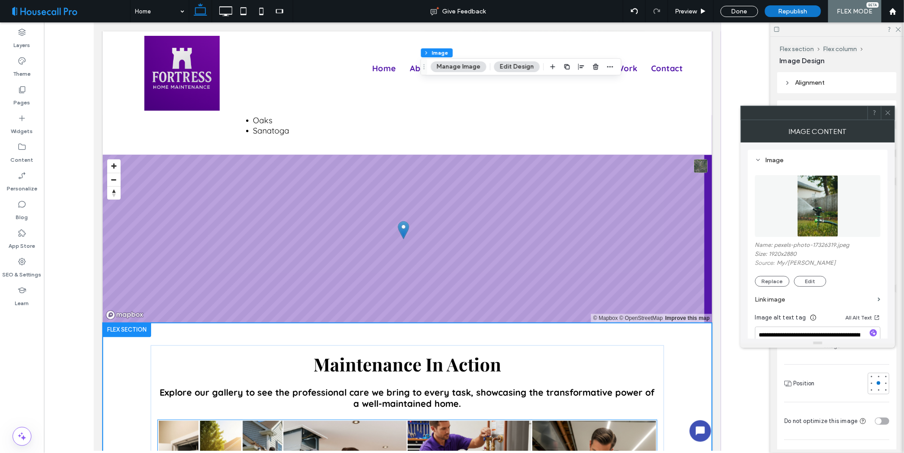
scroll to position [1803, 0]
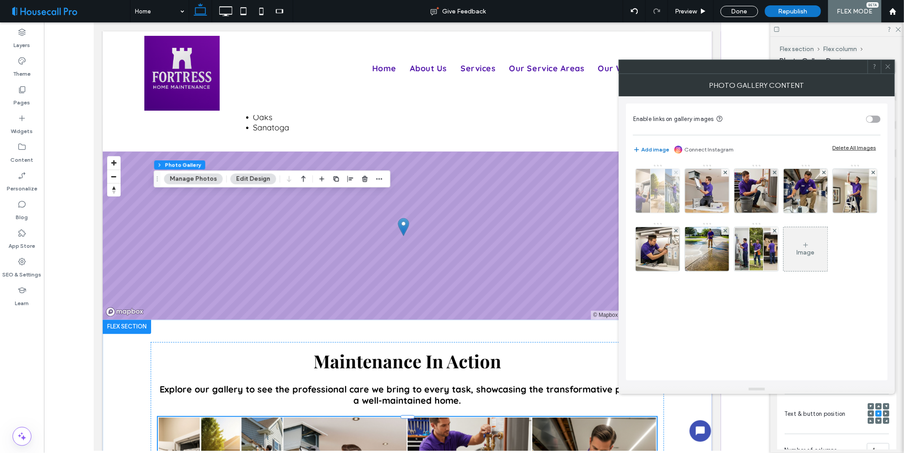
click at [676, 172] on use at bounding box center [676, 173] width 4 height 4
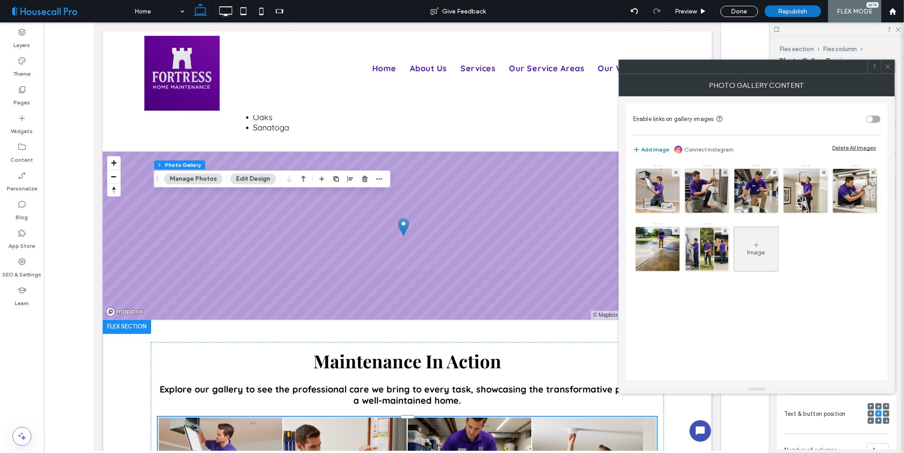
click at [676, 172] on use at bounding box center [676, 173] width 4 height 4
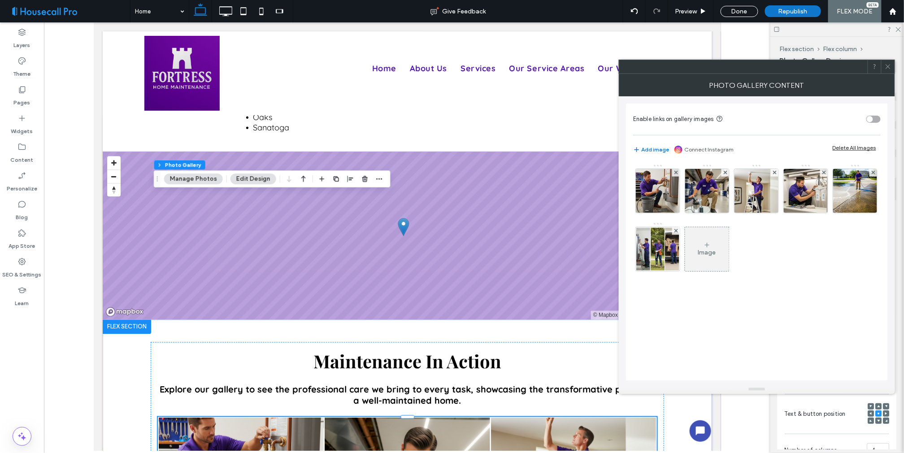
click at [676, 172] on use at bounding box center [676, 173] width 4 height 4
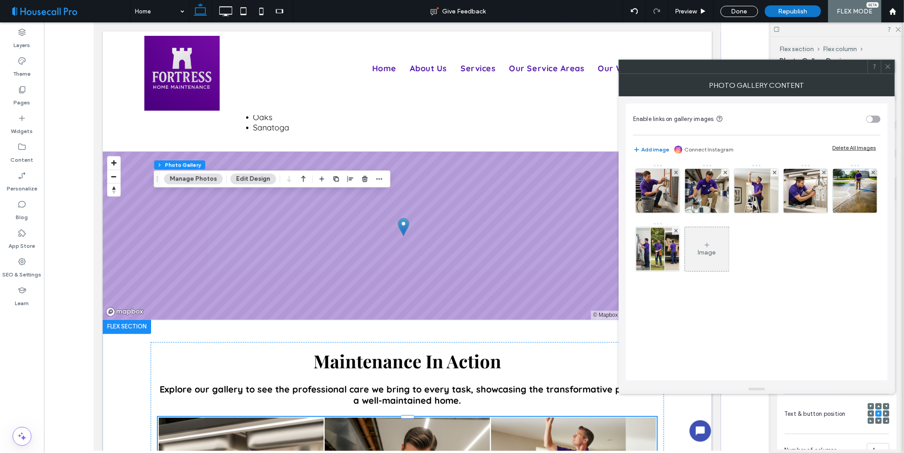
click at [676, 172] on use at bounding box center [676, 173] width 4 height 4
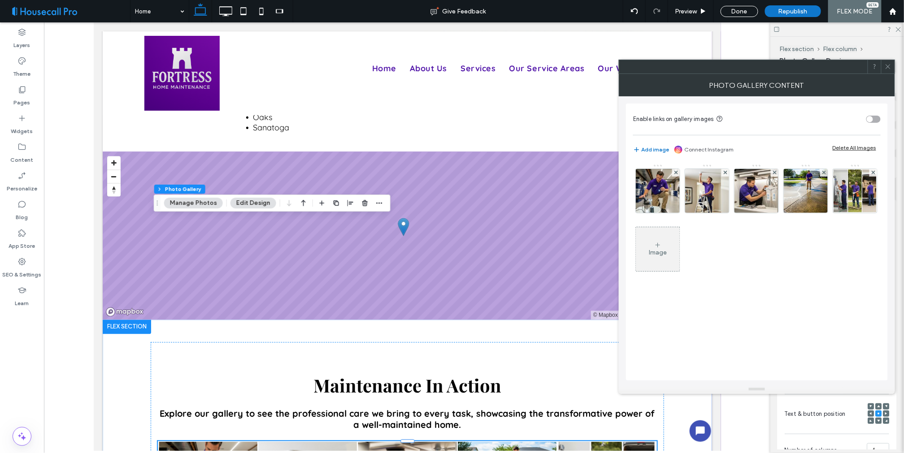
click at [676, 172] on use at bounding box center [676, 173] width 4 height 4
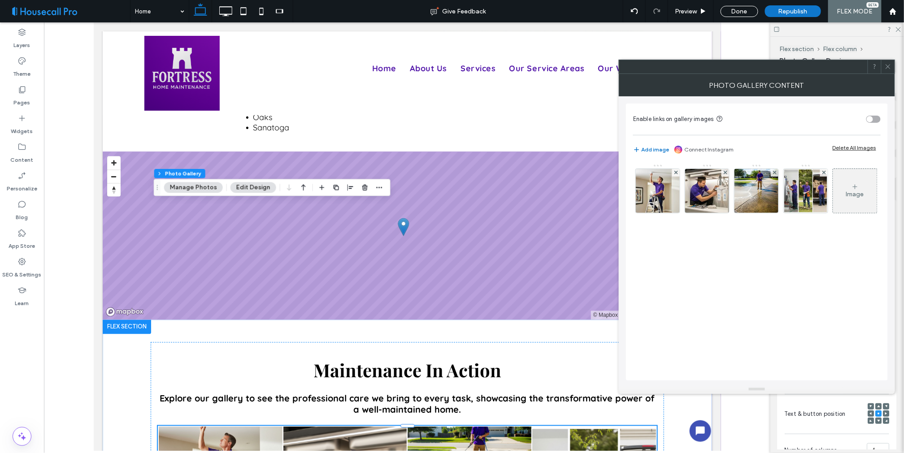
click at [676, 172] on use at bounding box center [676, 173] width 4 height 4
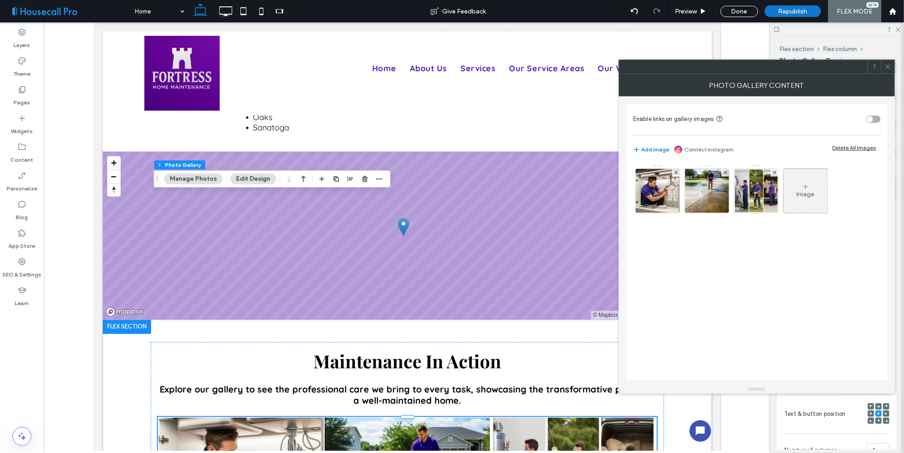
click at [676, 172] on use at bounding box center [676, 173] width 4 height 4
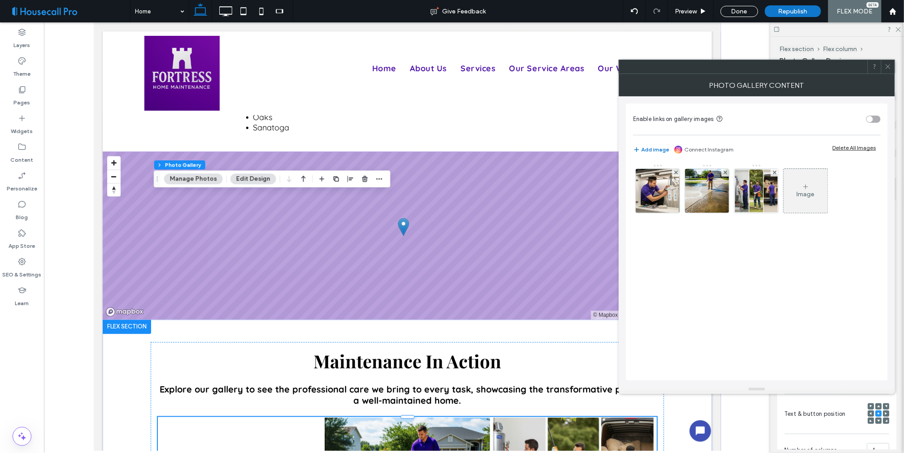
click at [676, 172] on use at bounding box center [676, 173] width 4 height 4
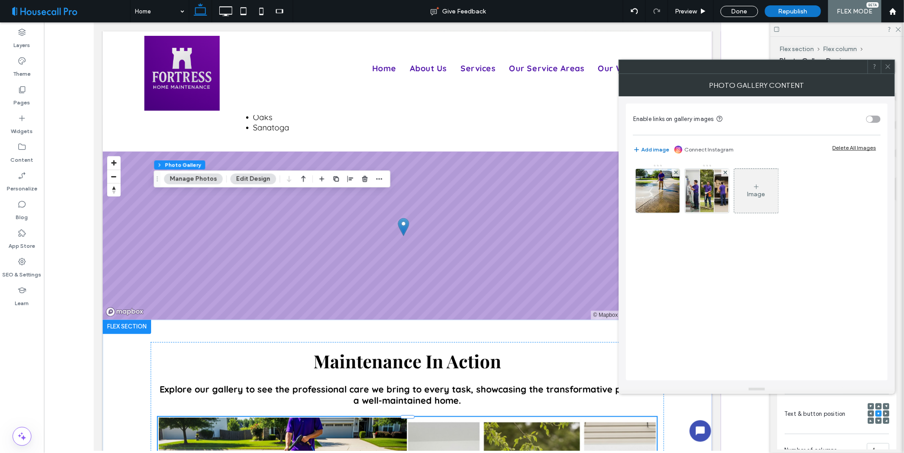
click at [676, 172] on use at bounding box center [676, 173] width 4 height 4
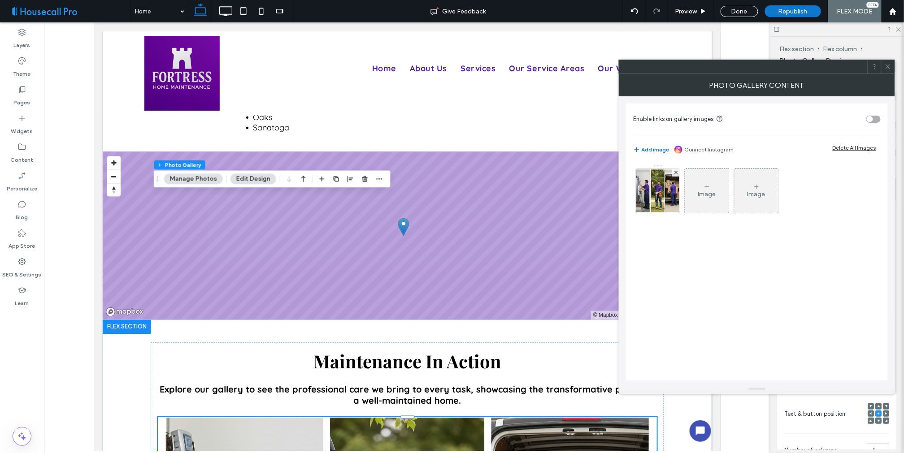
click at [676, 172] on use at bounding box center [676, 173] width 4 height 4
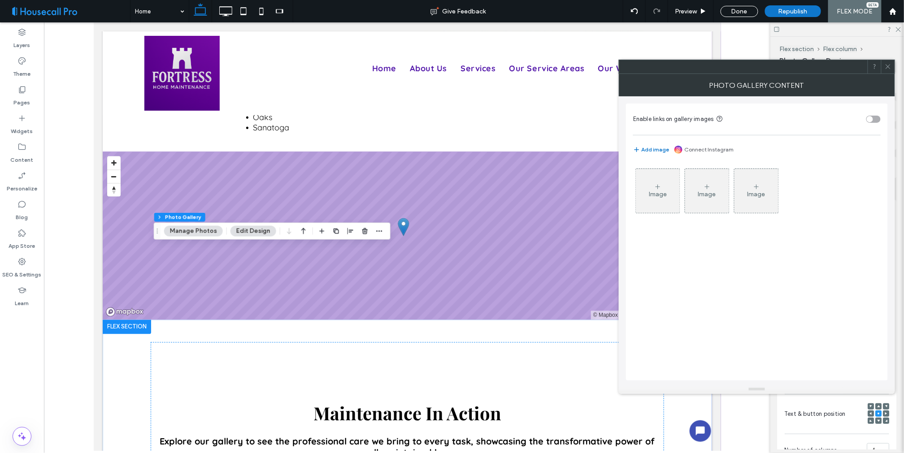
click at [661, 186] on icon at bounding box center [657, 186] width 7 height 7
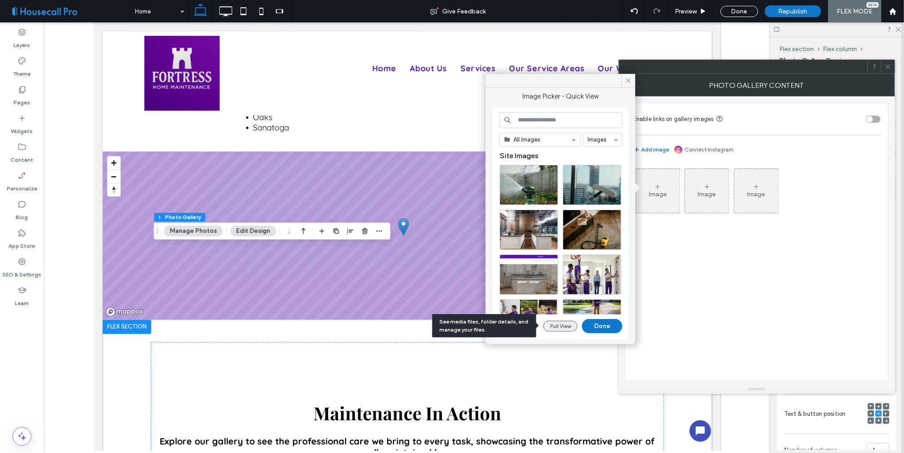
click at [567, 326] on button "Full View" at bounding box center [560, 326] width 34 height 11
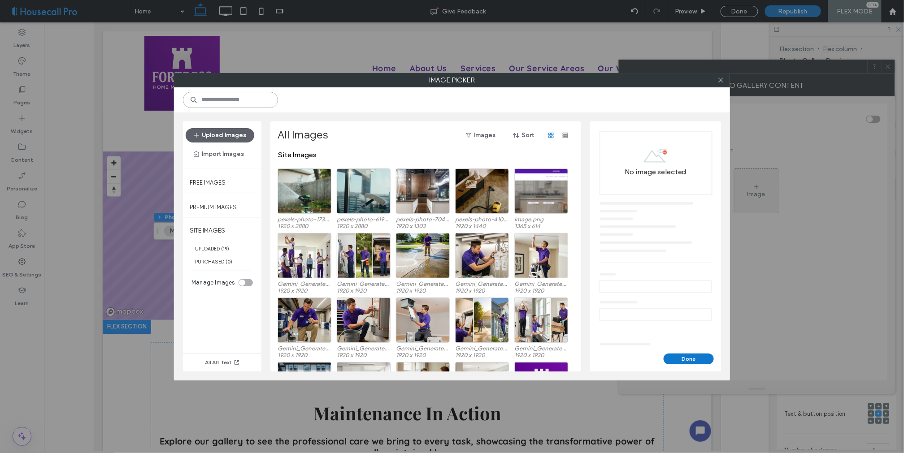
click at [242, 101] on input at bounding box center [230, 100] width 95 height 16
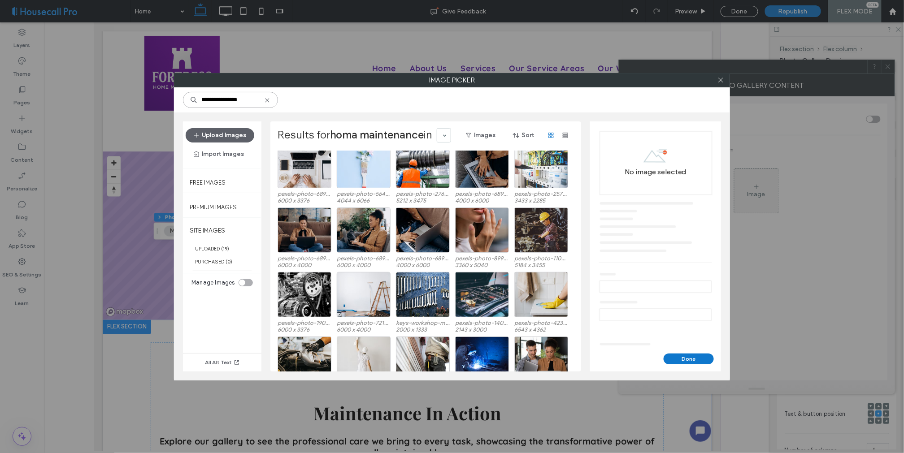
scroll to position [527, 0]
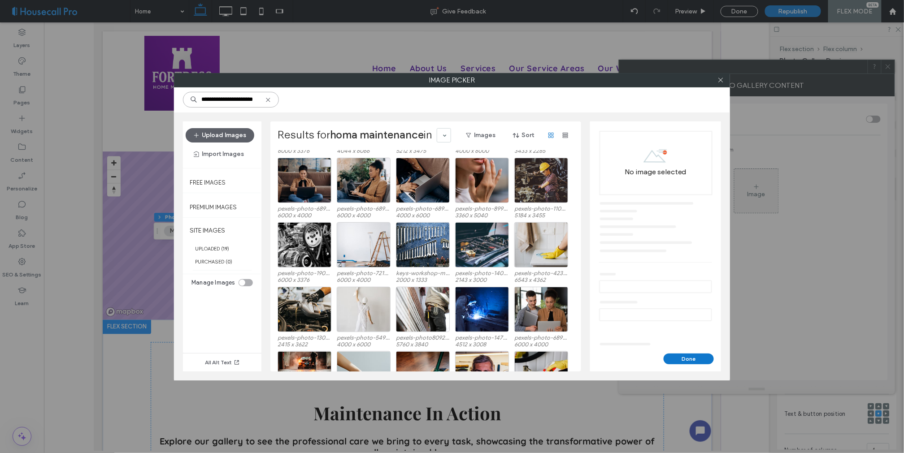
type input "**********"
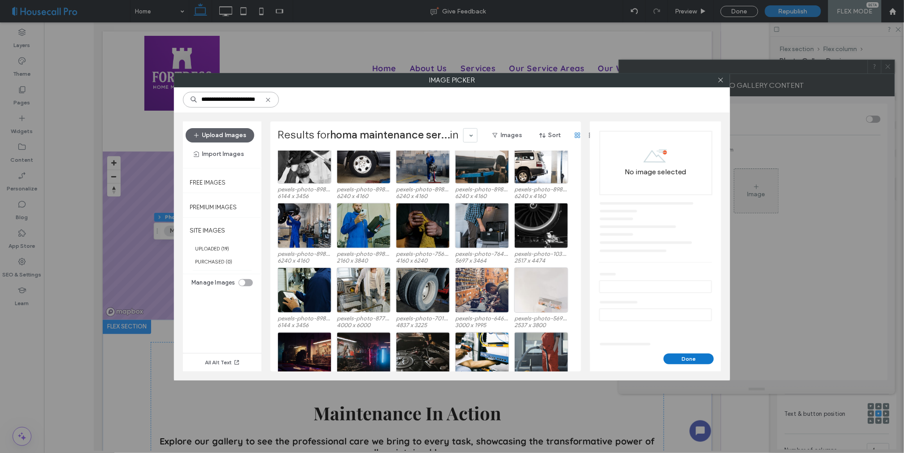
scroll to position [1000, 0]
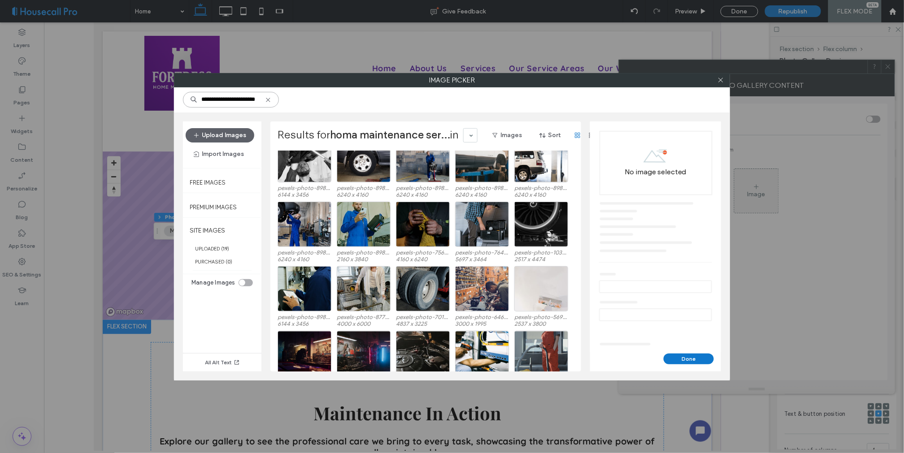
click at [239, 95] on input "**********" at bounding box center [231, 100] width 96 height 16
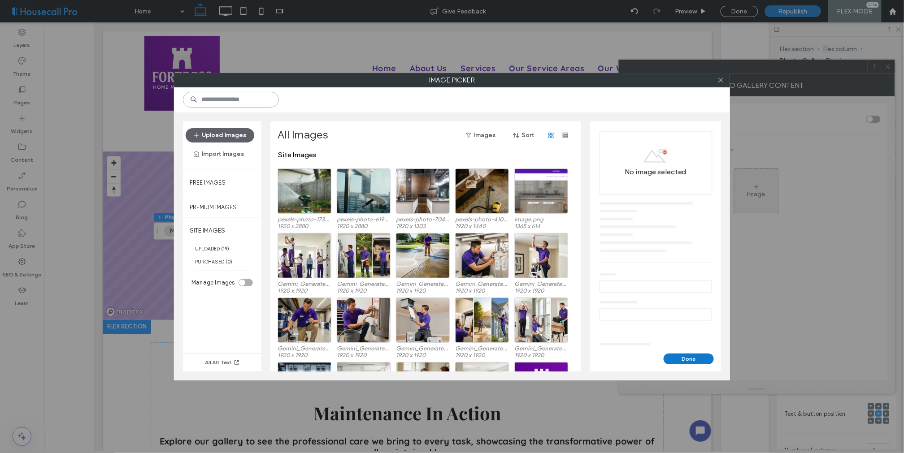
scroll to position [0, 0]
click at [720, 78] on icon at bounding box center [720, 80] width 7 height 7
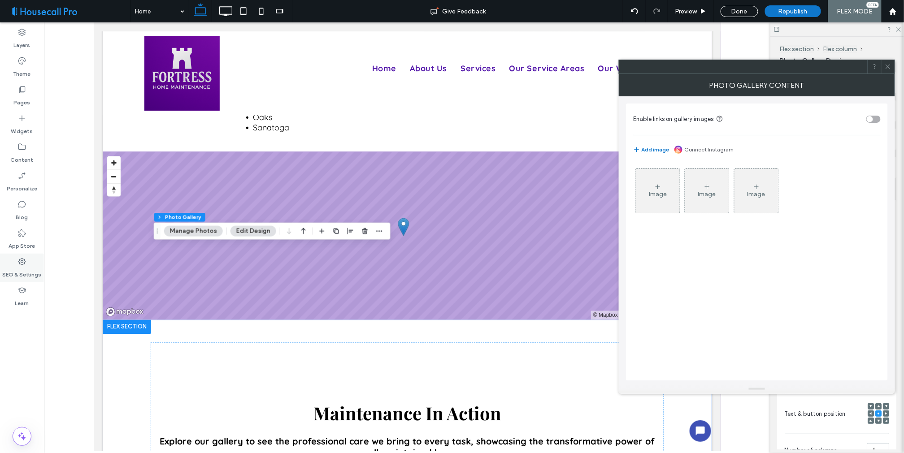
click at [24, 266] on icon at bounding box center [21, 261] width 9 height 9
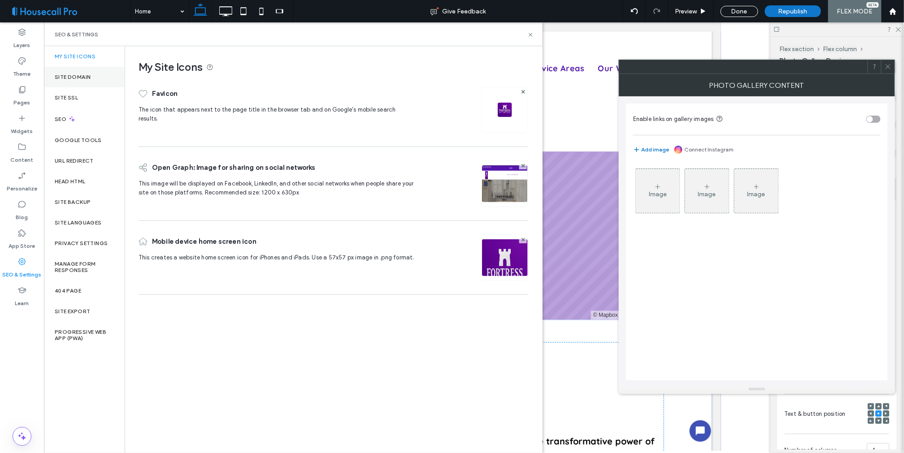
click at [77, 75] on label "Site Domain" at bounding box center [73, 77] width 36 height 6
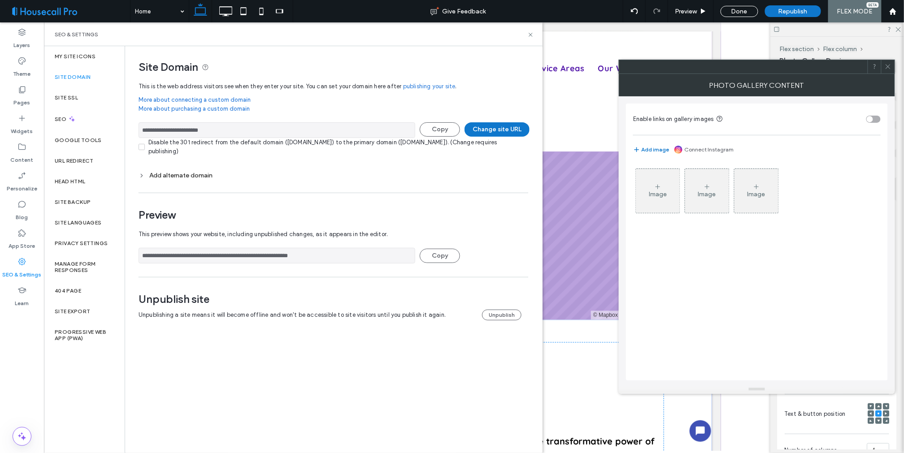
click at [187, 129] on input "**********" at bounding box center [277, 130] width 277 height 16
click at [188, 129] on input "**********" at bounding box center [277, 130] width 277 height 16
click at [681, 102] on div "Enable links on gallery images Add image Connect Instagram Image Image Image" at bounding box center [757, 240] width 262 height 289
click at [656, 185] on icon at bounding box center [657, 186] width 7 height 7
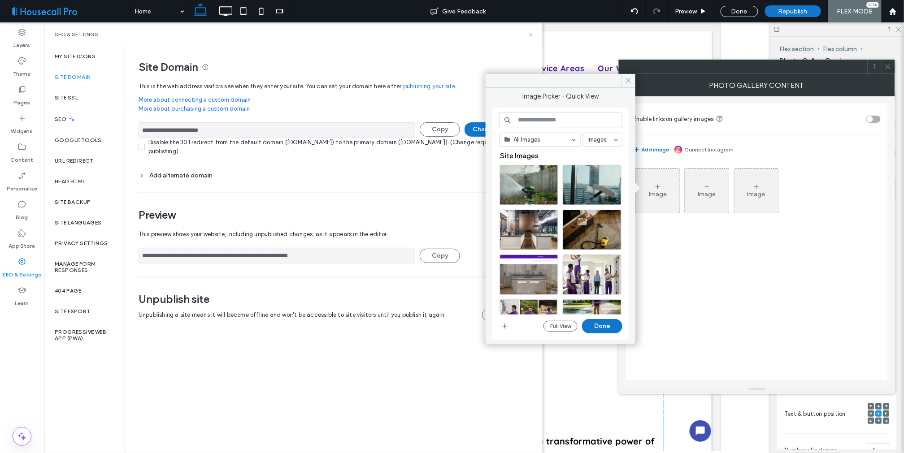
click at [530, 34] on icon at bounding box center [530, 34] width 7 height 7
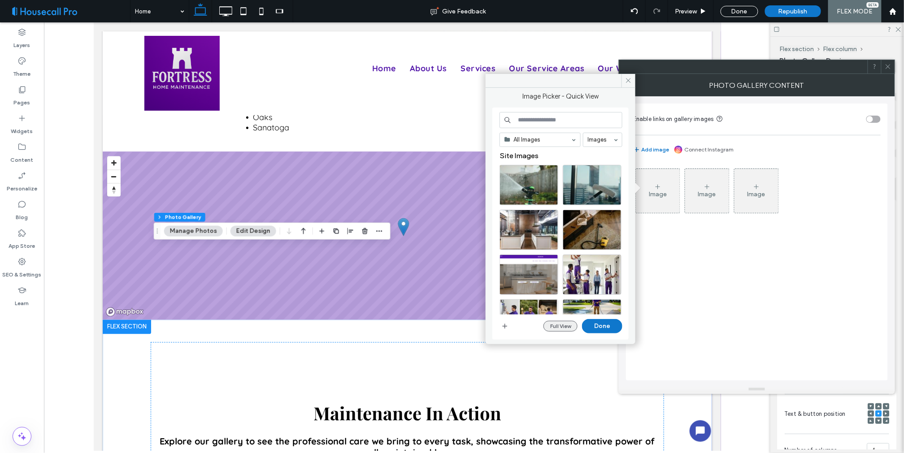
click at [548, 328] on button "Full View" at bounding box center [560, 326] width 34 height 11
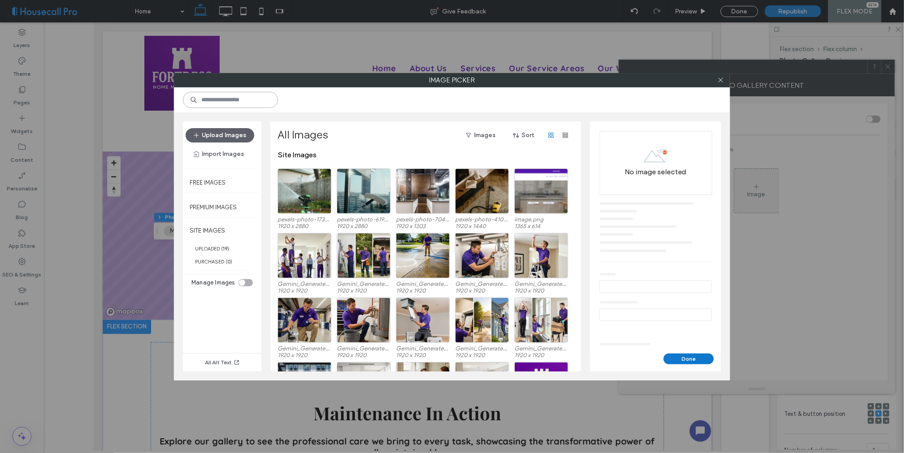
click at [237, 97] on input at bounding box center [230, 100] width 95 height 16
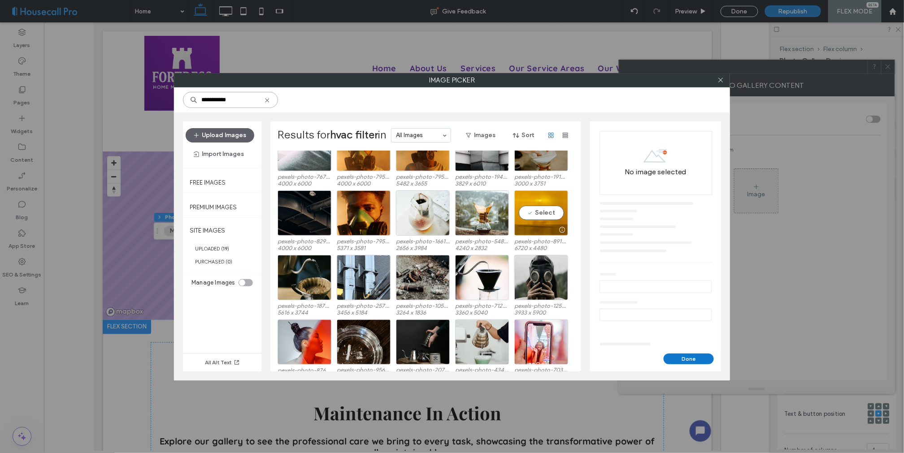
scroll to position [577, 0]
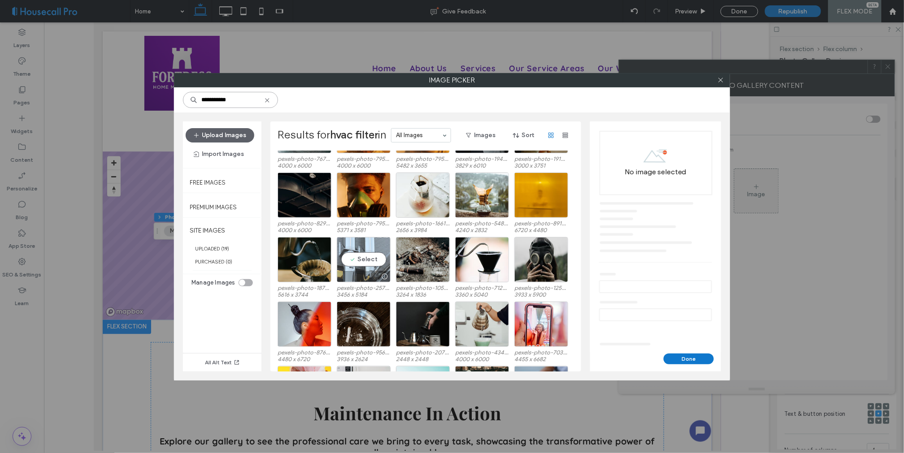
type input "**********"
click at [359, 258] on div "Select" at bounding box center [364, 259] width 54 height 45
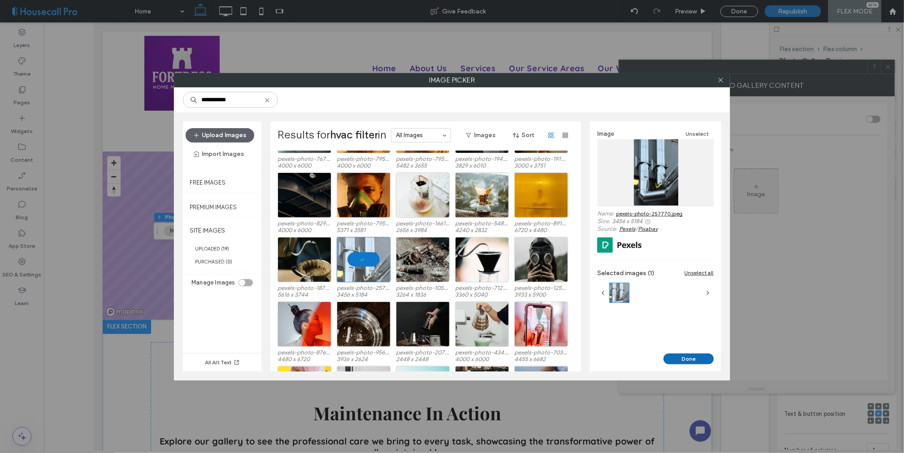
click at [702, 361] on button "Done" at bounding box center [689, 359] width 50 height 11
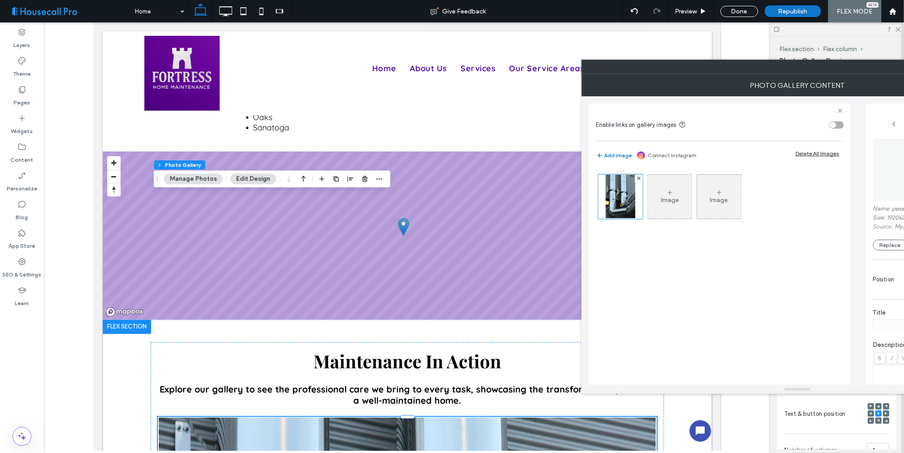
click at [673, 193] on div "Image" at bounding box center [670, 197] width 44 height 42
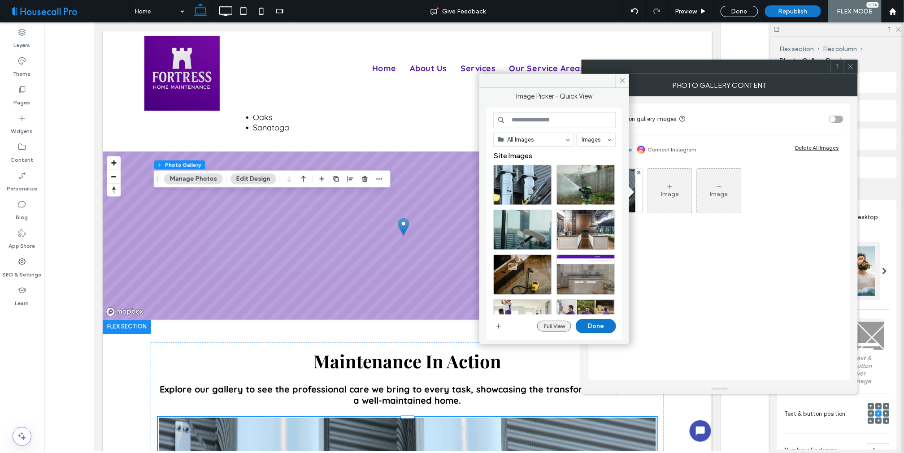
click at [548, 326] on button "Full View" at bounding box center [554, 326] width 34 height 11
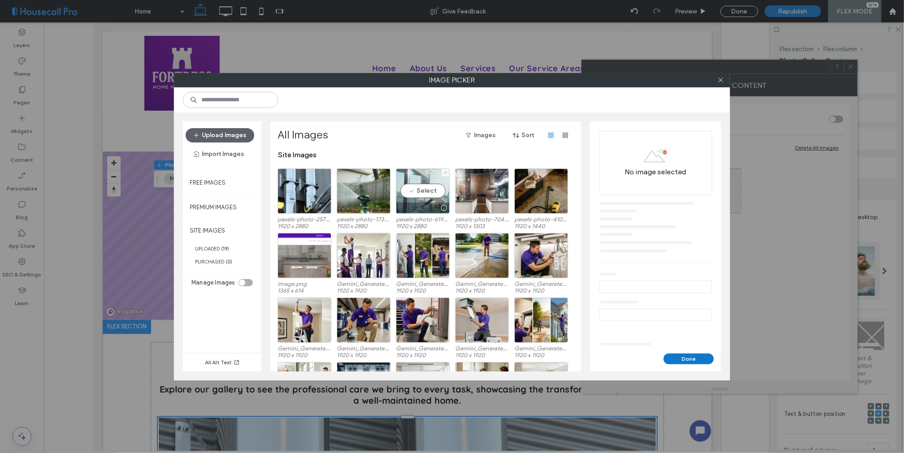
click at [425, 191] on div "Select" at bounding box center [423, 191] width 54 height 45
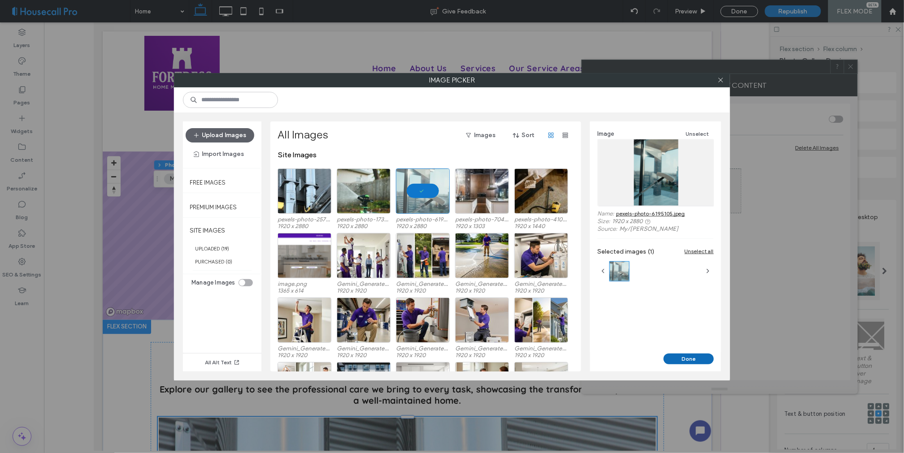
click at [676, 360] on button "Done" at bounding box center [689, 359] width 50 height 11
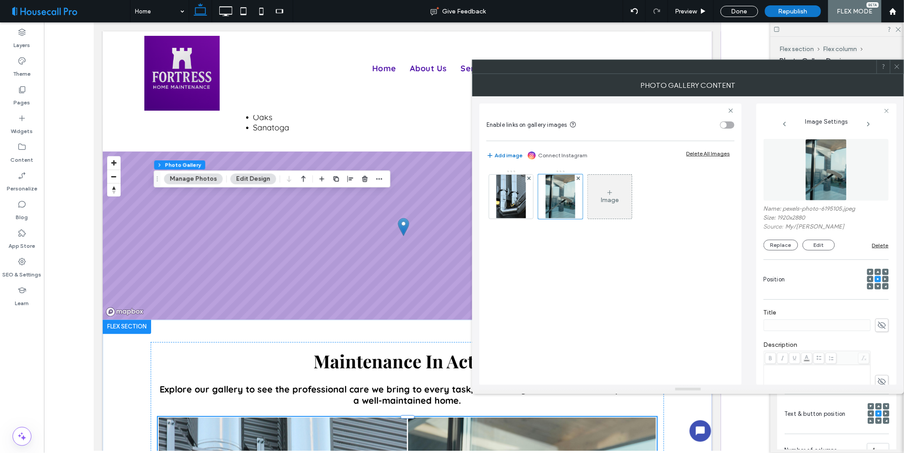
click at [610, 191] on use at bounding box center [610, 193] width 4 height 4
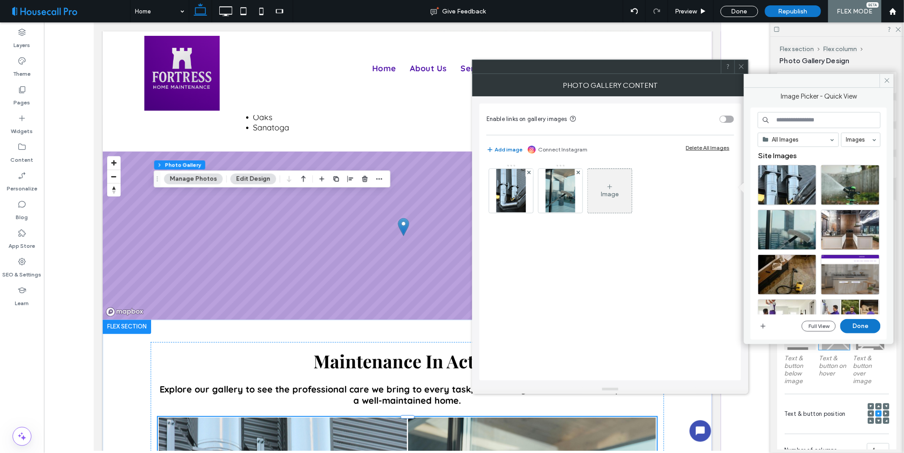
click at [614, 186] on div "Image" at bounding box center [610, 191] width 44 height 42
click at [817, 325] on button "Full View" at bounding box center [819, 326] width 34 height 11
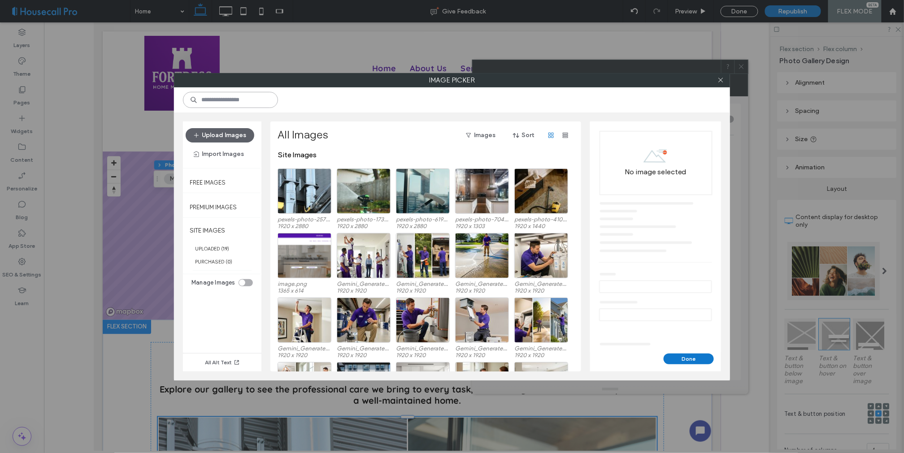
click at [217, 96] on input at bounding box center [230, 100] width 95 height 16
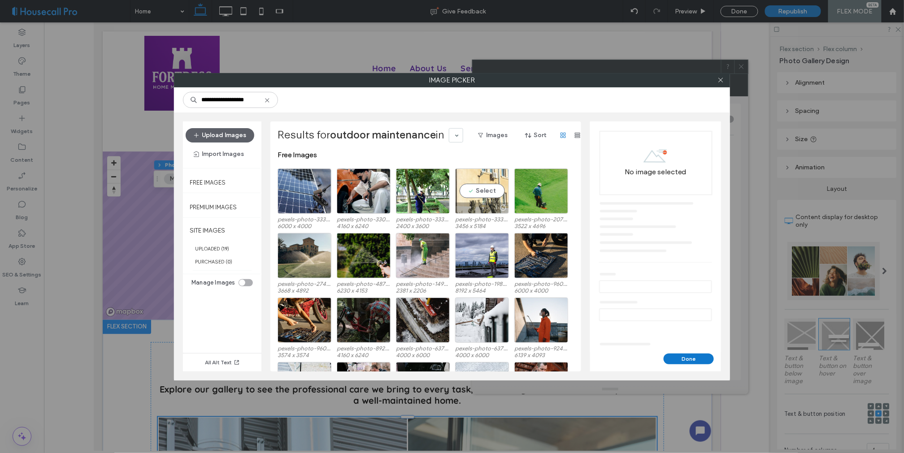
click at [482, 191] on div "Select" at bounding box center [482, 191] width 54 height 45
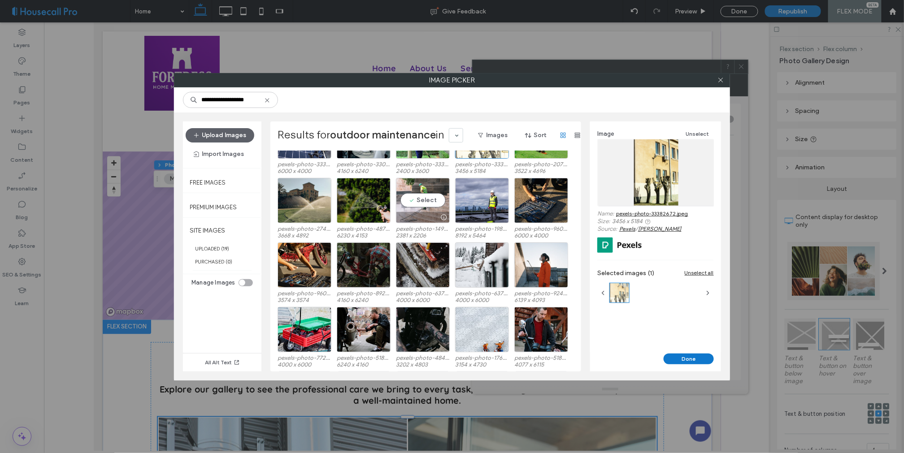
scroll to position [105, 0]
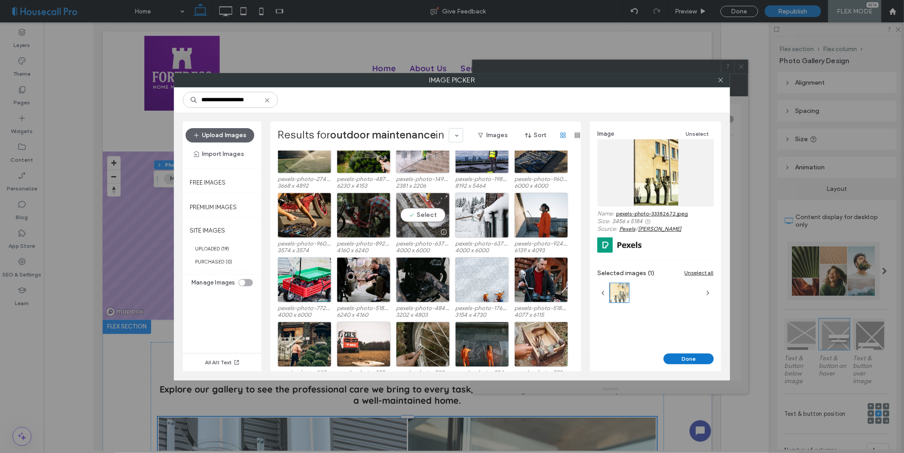
click at [422, 217] on div "Select" at bounding box center [423, 215] width 54 height 45
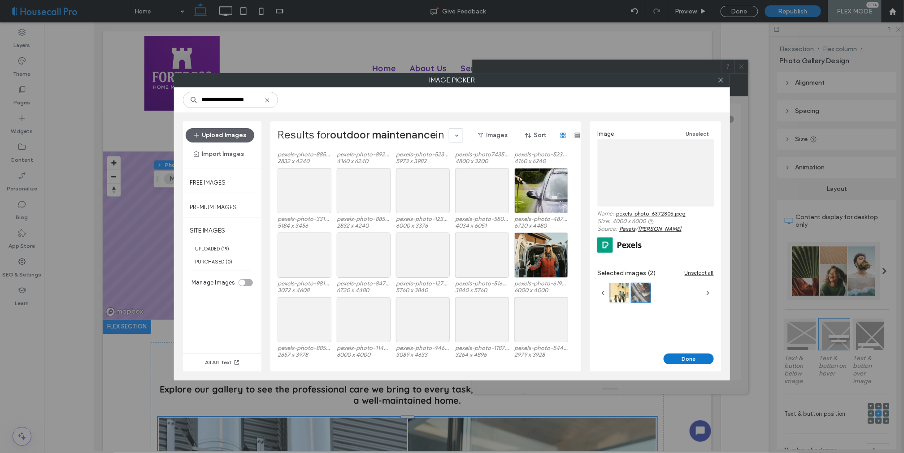
scroll to position [586, 0]
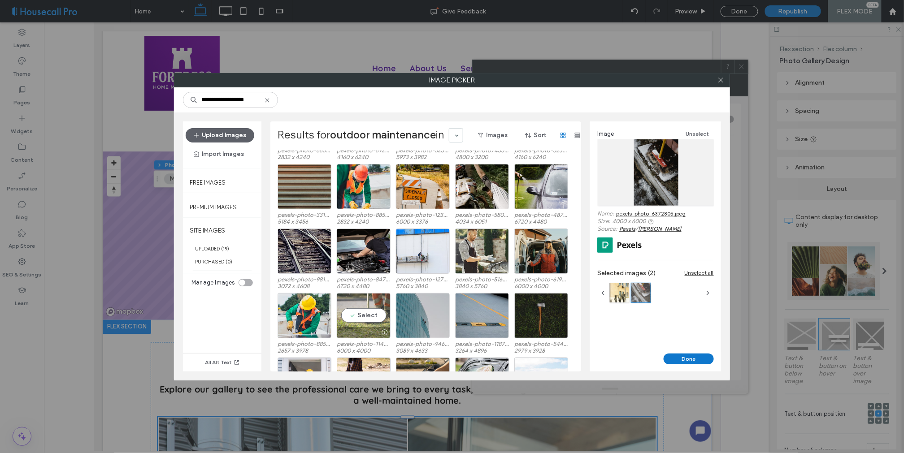
click at [368, 313] on div "Select" at bounding box center [364, 315] width 54 height 45
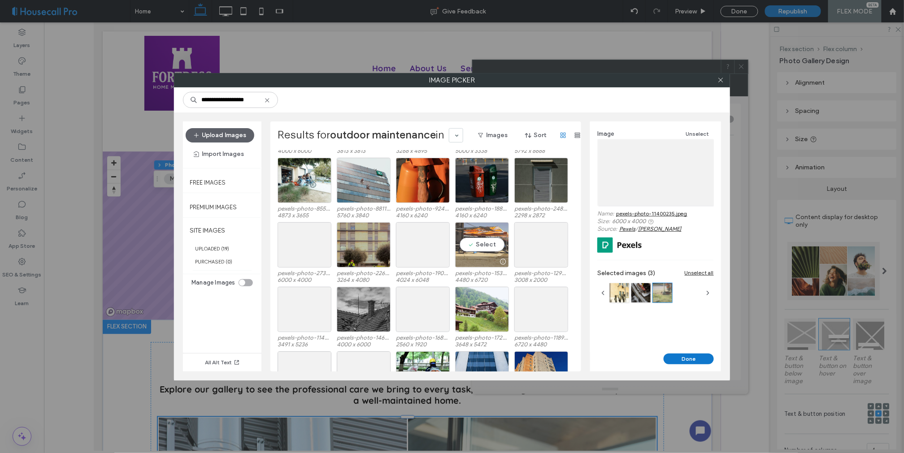
scroll to position [1223, 0]
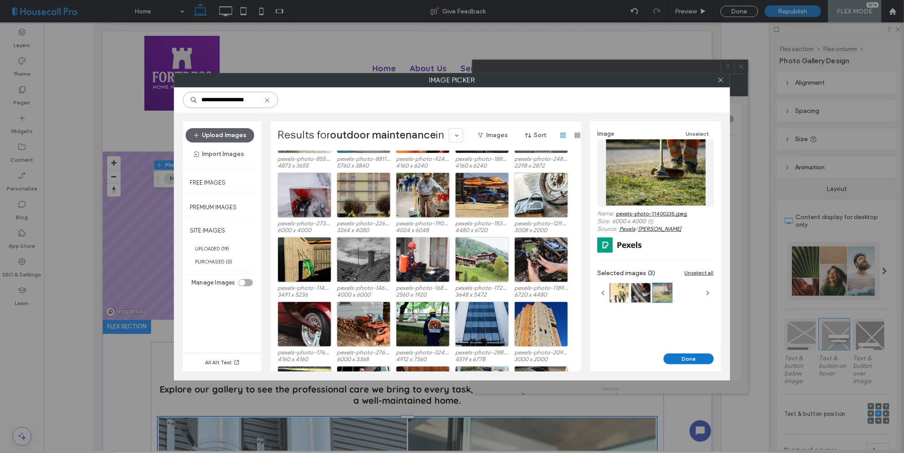
click at [243, 104] on input "**********" at bounding box center [230, 100] width 95 height 16
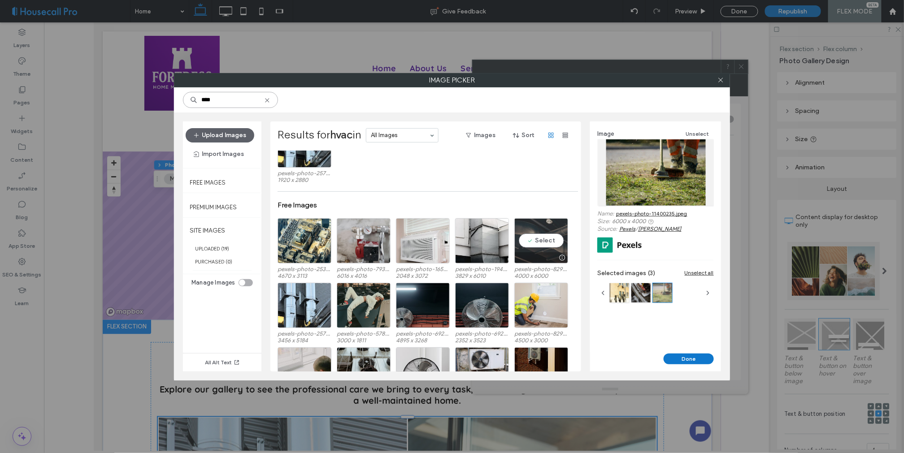
scroll to position [50, 0]
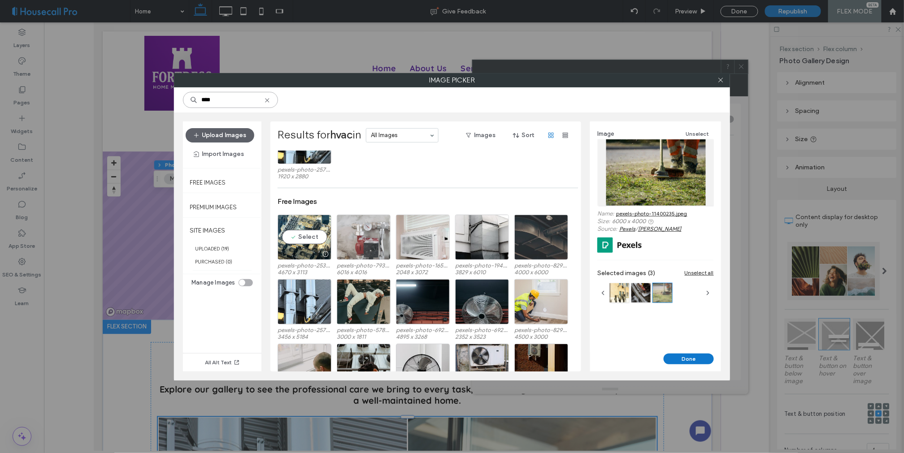
type input "****"
click at [362, 236] on div "Select" at bounding box center [364, 237] width 54 height 45
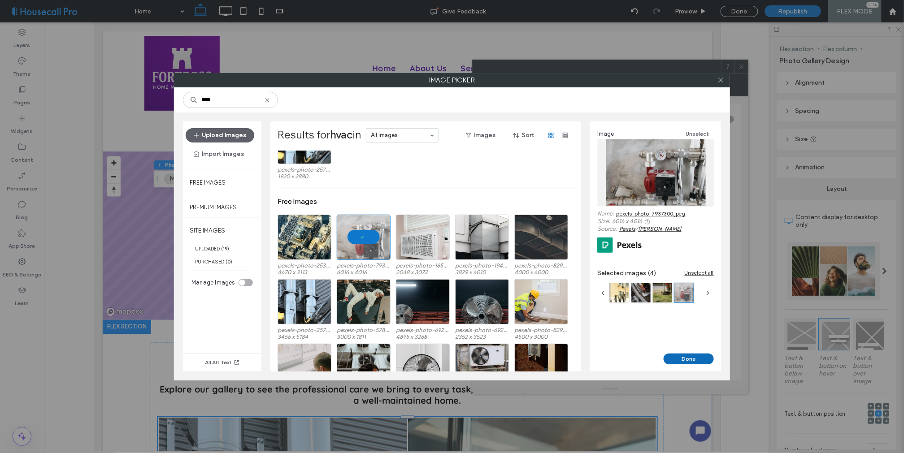
click at [686, 358] on button "Done" at bounding box center [689, 359] width 50 height 11
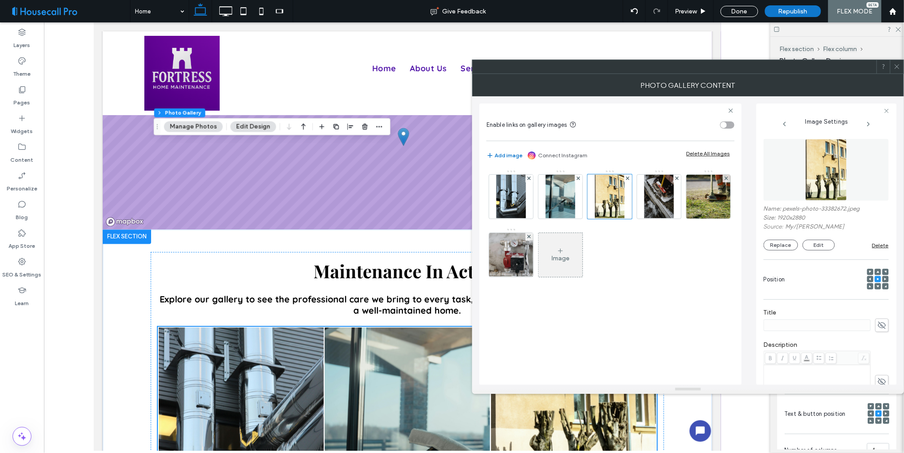
scroll to position [1853, 0]
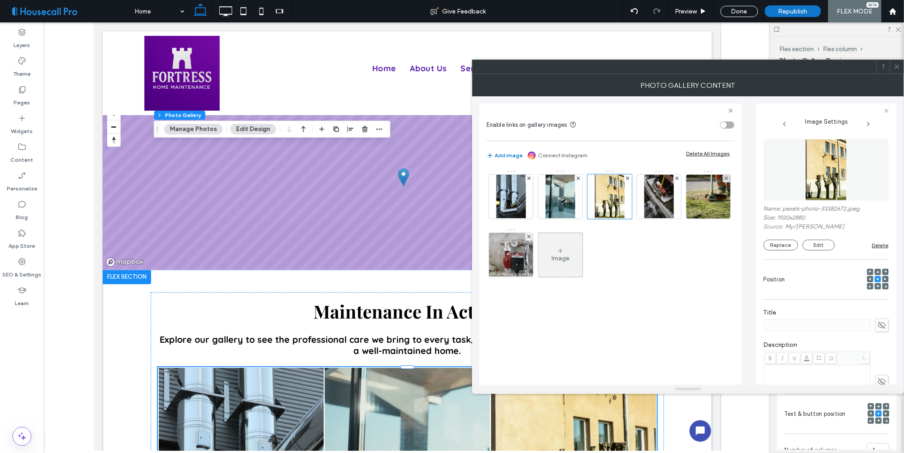
click at [582, 256] on div "Image" at bounding box center [561, 255] width 44 height 42
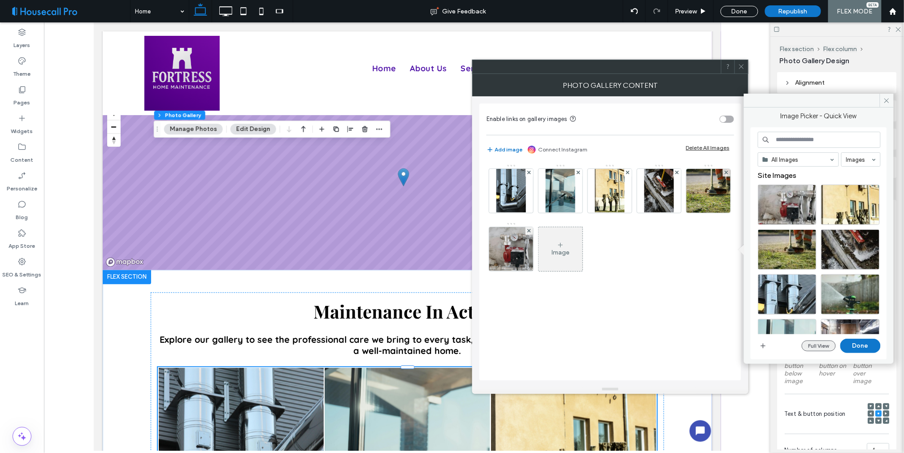
click at [812, 344] on button "Full View" at bounding box center [819, 346] width 34 height 11
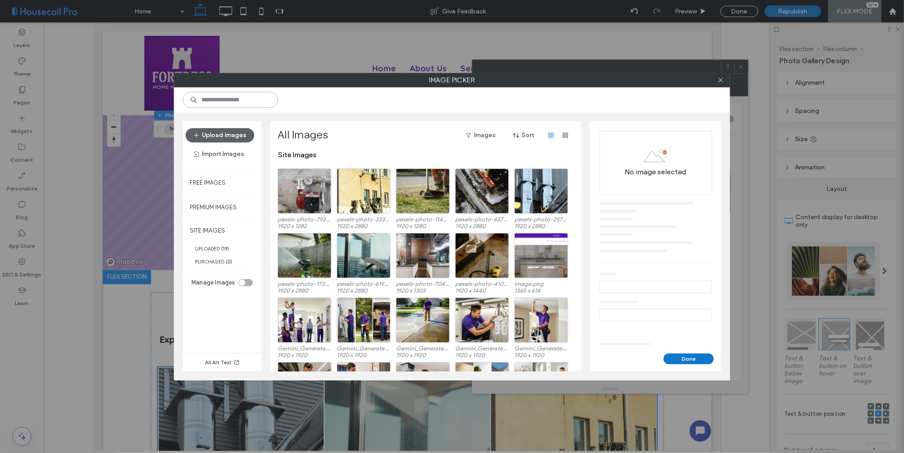
click at [254, 101] on input at bounding box center [230, 100] width 95 height 16
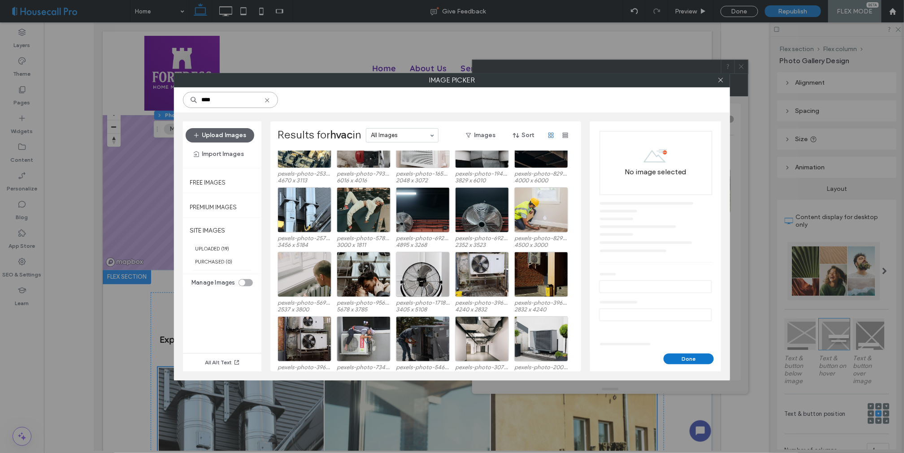
scroll to position [151, 0]
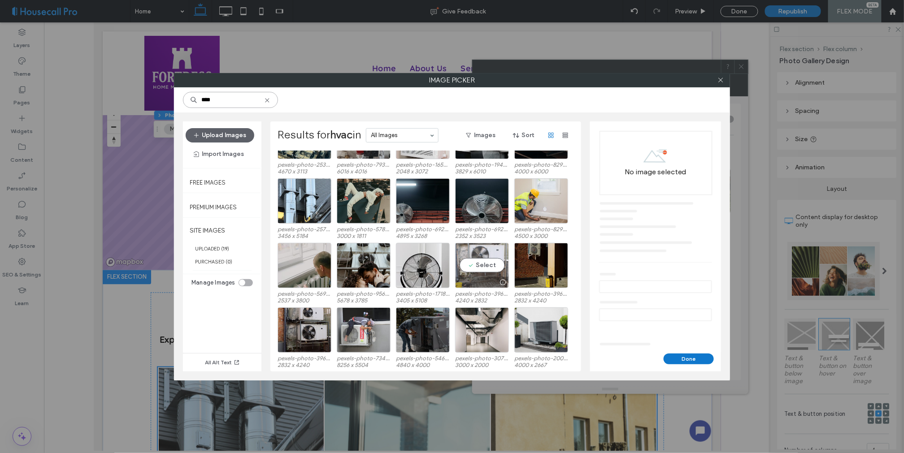
type input "****"
click at [482, 265] on div "Select" at bounding box center [482, 265] width 54 height 45
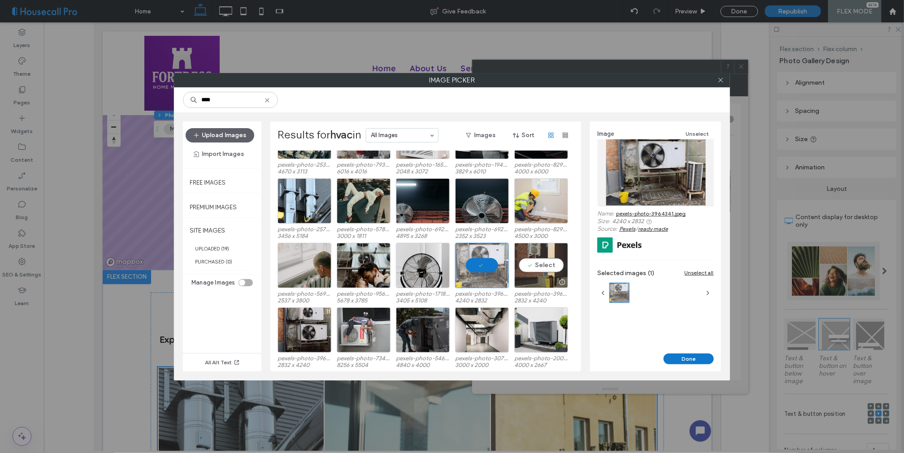
click at [537, 265] on div "Select" at bounding box center [541, 265] width 54 height 45
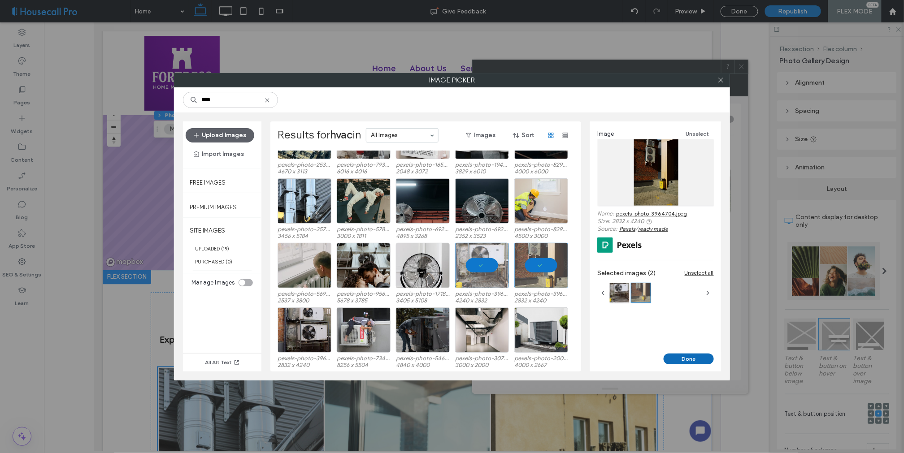
click at [686, 356] on button "Done" at bounding box center [689, 359] width 50 height 11
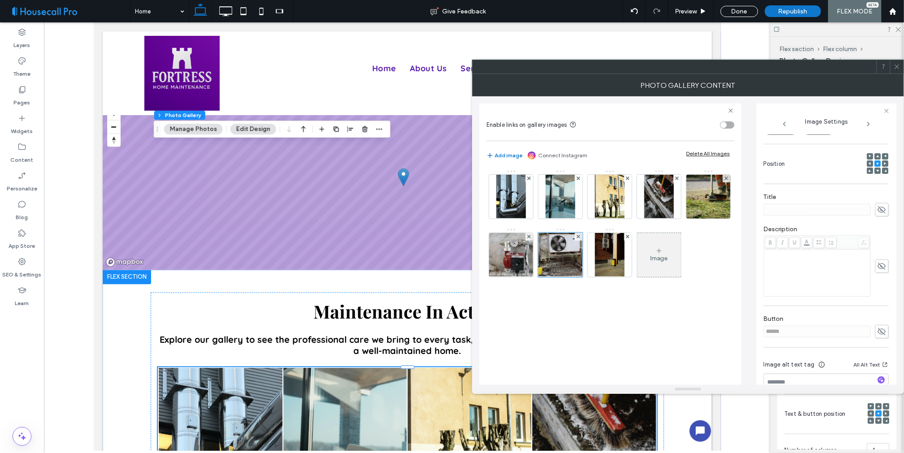
scroll to position [142, 0]
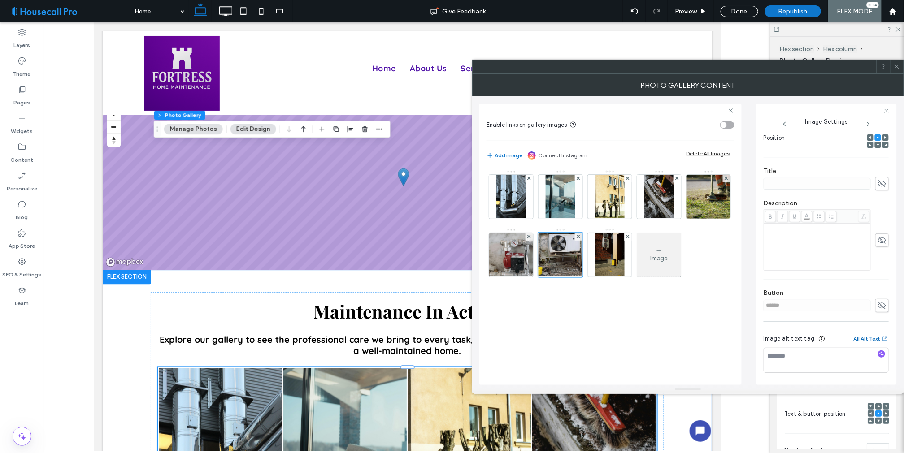
click at [867, 340] on button "All Alt Text" at bounding box center [871, 339] width 35 height 11
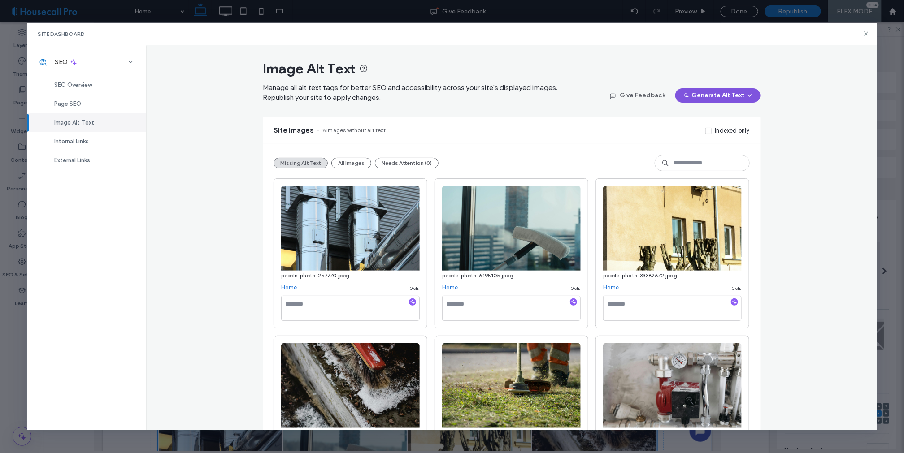
click at [730, 92] on button "Generate Alt Text" at bounding box center [717, 95] width 85 height 14
click at [711, 115] on span "Generate Missing Alt Text Only" at bounding box center [704, 118] width 85 height 9
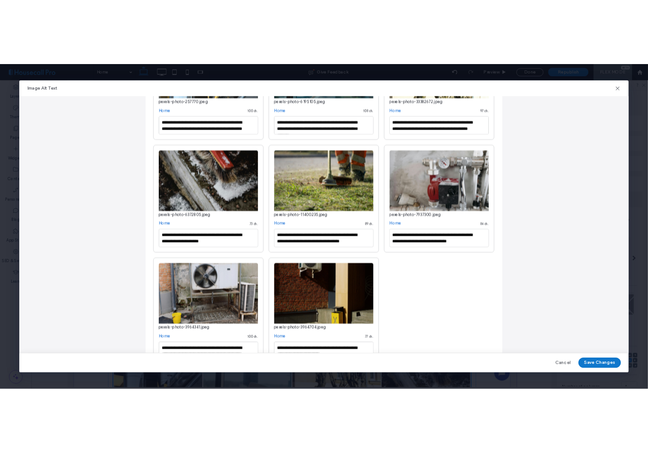
scroll to position [213, 0]
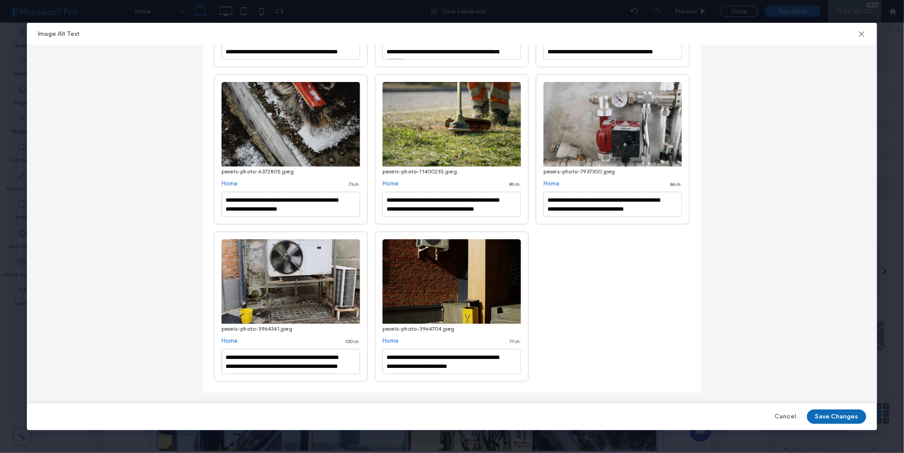
click at [844, 418] on button "Save Changes" at bounding box center [836, 417] width 59 height 14
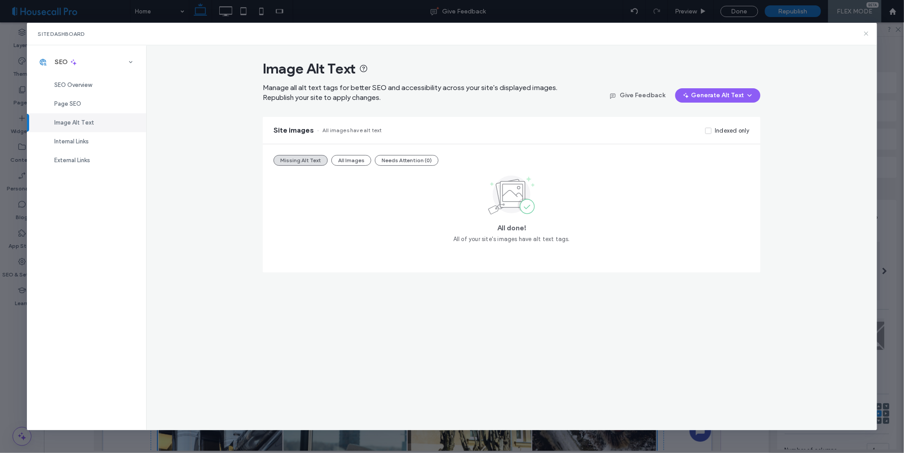
click at [866, 32] on icon at bounding box center [866, 33] width 7 height 7
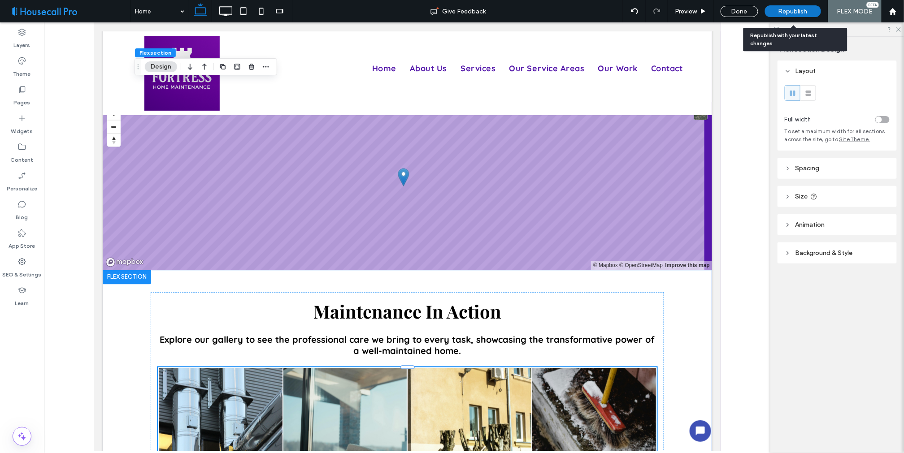
click at [786, 13] on span "Republish" at bounding box center [792, 12] width 29 height 8
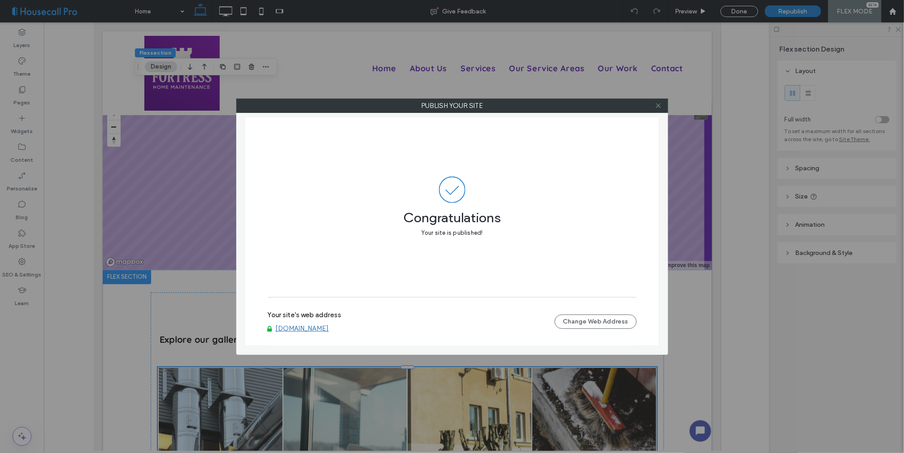
click at [656, 102] on icon at bounding box center [658, 105] width 7 height 7
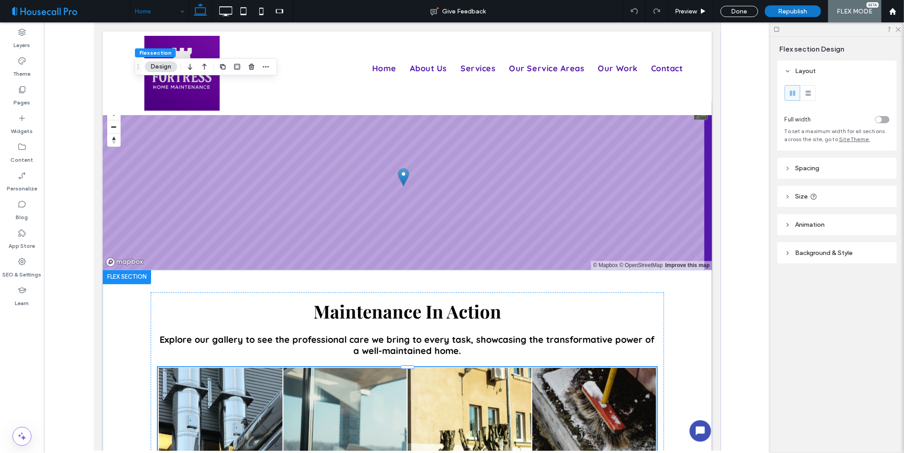
click at [183, 12] on div "Home" at bounding box center [159, 11] width 58 height 22
click at [731, 254] on div at bounding box center [407, 236] width 726 height 429
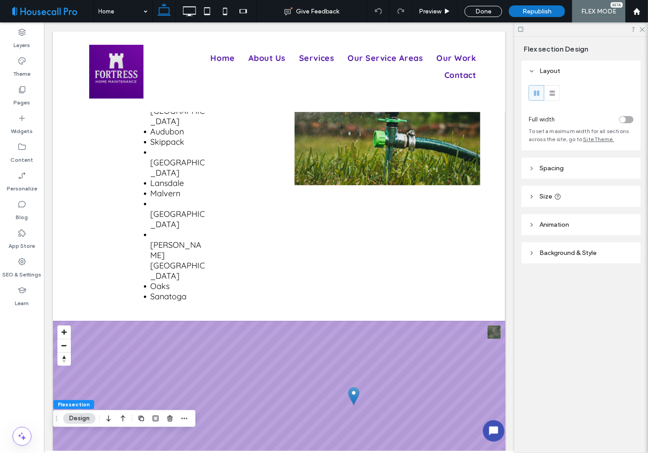
click at [76, 12] on span at bounding box center [50, 11] width 87 height 18
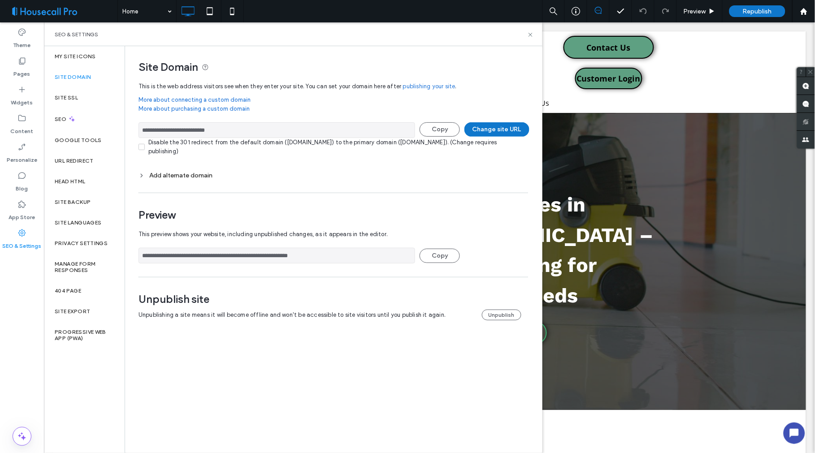
click at [180, 123] on input "**********" at bounding box center [277, 130] width 277 height 16
click at [178, 130] on input "**********" at bounding box center [277, 130] width 277 height 16
click at [178, 132] on input "**********" at bounding box center [277, 130] width 277 height 16
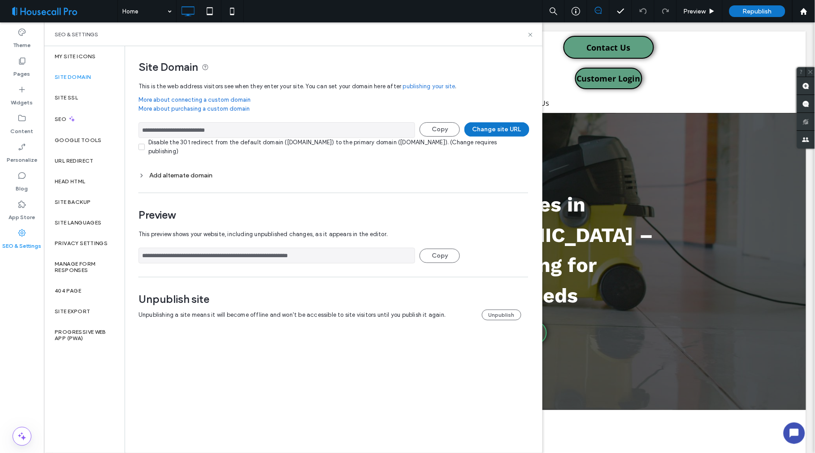
click at [178, 132] on input "**********" at bounding box center [277, 130] width 277 height 16
click at [83, 16] on span at bounding box center [62, 11] width 111 height 18
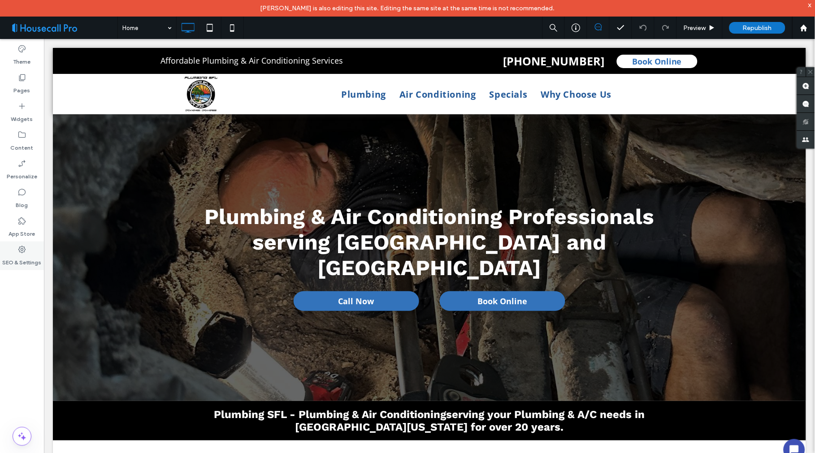
click at [28, 248] on div "SEO & Settings" at bounding box center [22, 256] width 44 height 29
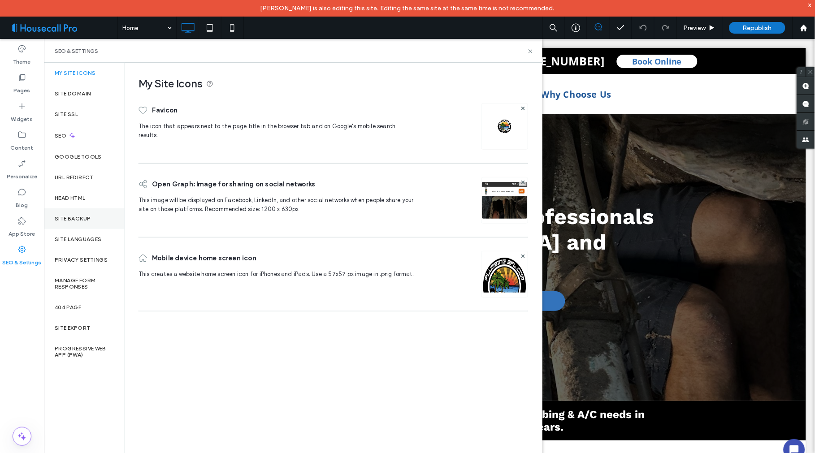
click at [82, 217] on label "Site Backup" at bounding box center [73, 219] width 36 height 6
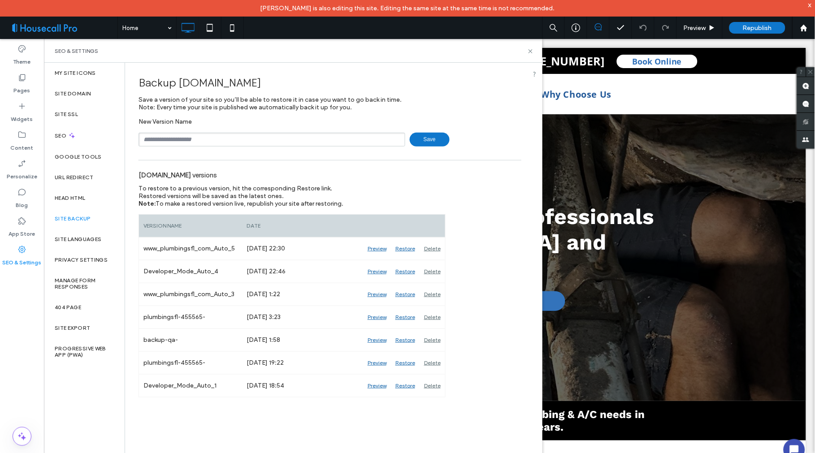
click at [487, 78] on div "Backup [DOMAIN_NAME]" at bounding box center [330, 82] width 383 height 26
click at [373, 316] on div "Preview" at bounding box center [377, 317] width 28 height 22
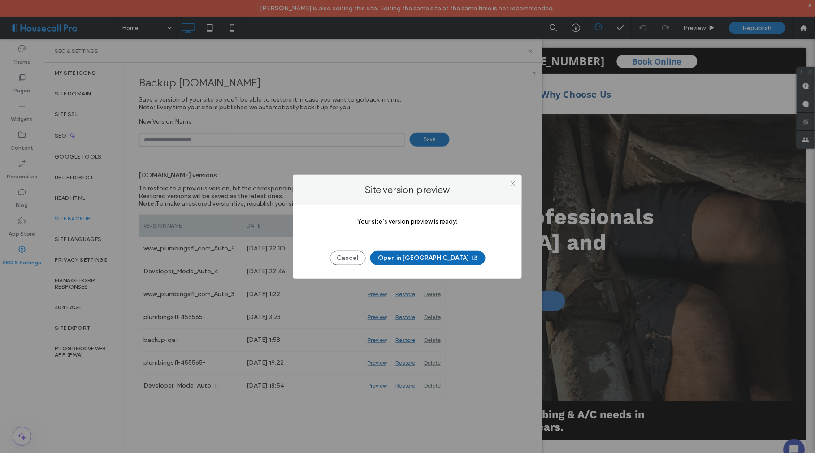
click at [424, 255] on button "Open in [GEOGRAPHIC_DATA]" at bounding box center [427, 258] width 115 height 14
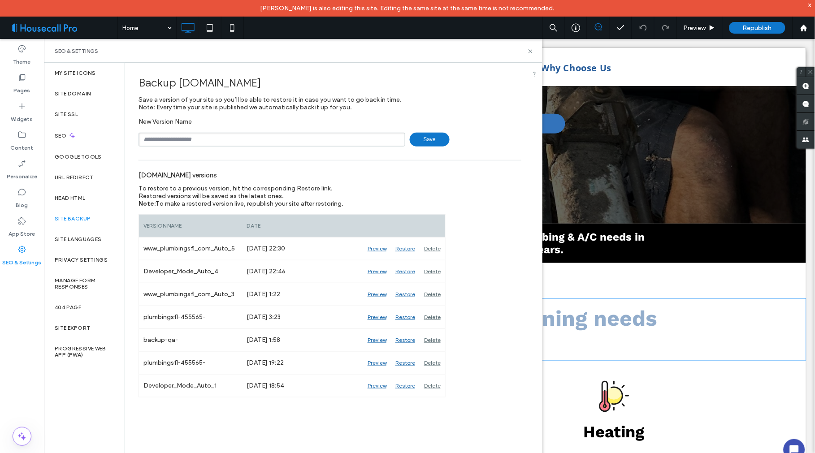
scroll to position [199, 0]
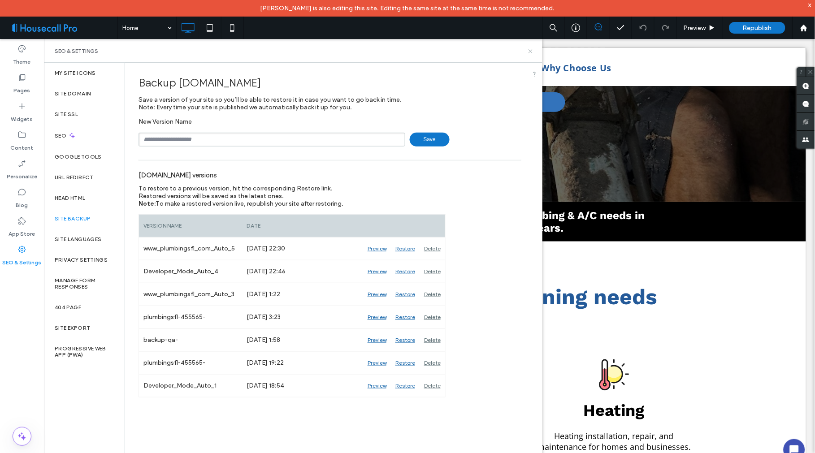
drag, startPoint x: 528, startPoint y: 49, endPoint x: 513, endPoint y: 157, distance: 109.1
click at [528, 49] on icon at bounding box center [530, 51] width 7 height 7
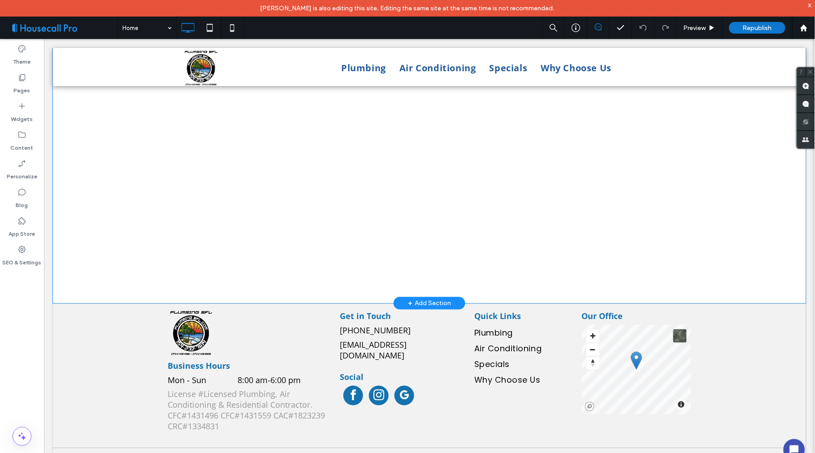
scroll to position [1034, 0]
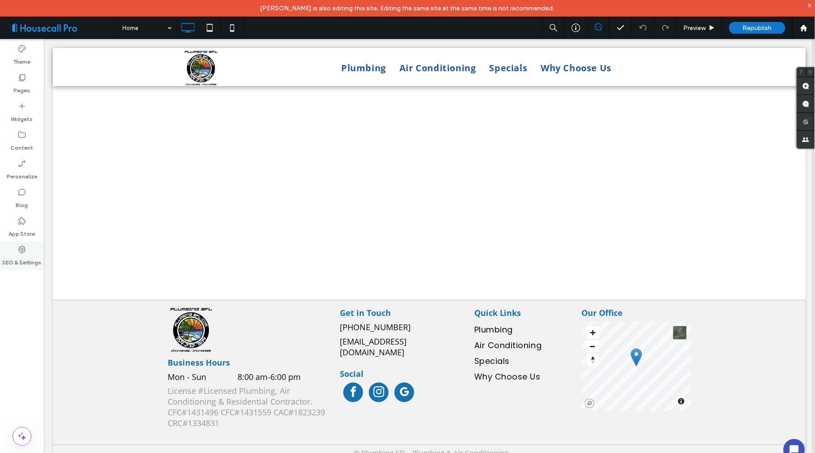
click at [10, 257] on label "SEO & Settings" at bounding box center [22, 260] width 39 height 13
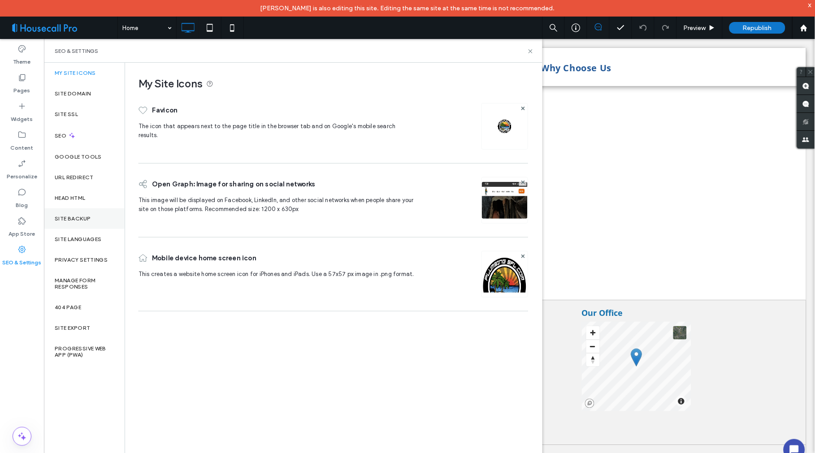
click at [87, 218] on label "Site Backup" at bounding box center [73, 219] width 36 height 6
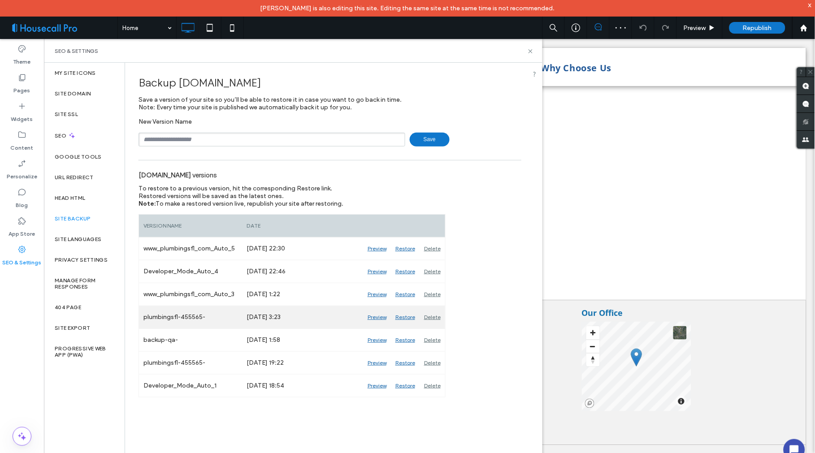
click at [406, 314] on div "Restore" at bounding box center [405, 317] width 29 height 22
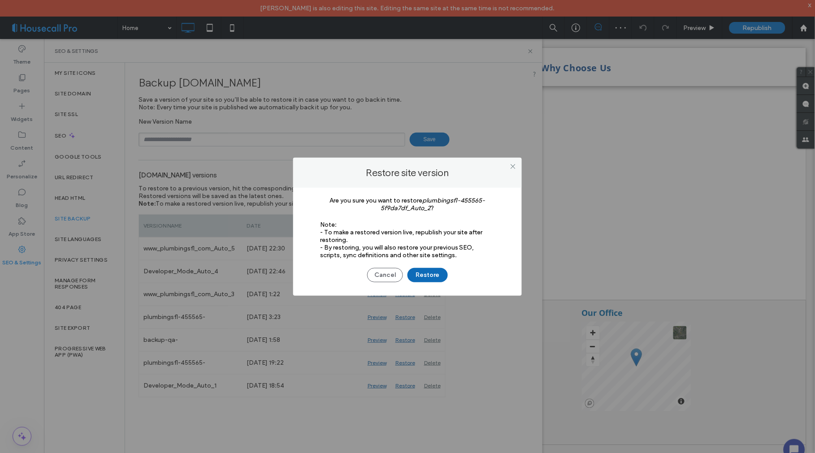
click at [432, 274] on button "Restore" at bounding box center [428, 275] width 40 height 14
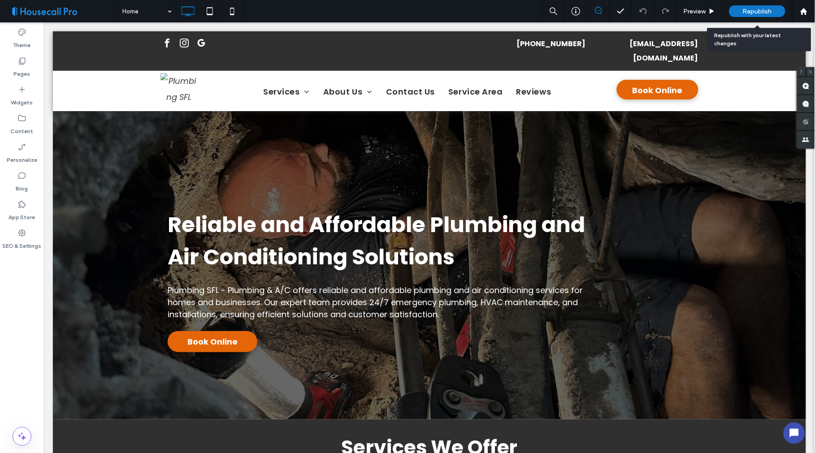
click at [756, 12] on span "Republish" at bounding box center [757, 12] width 29 height 8
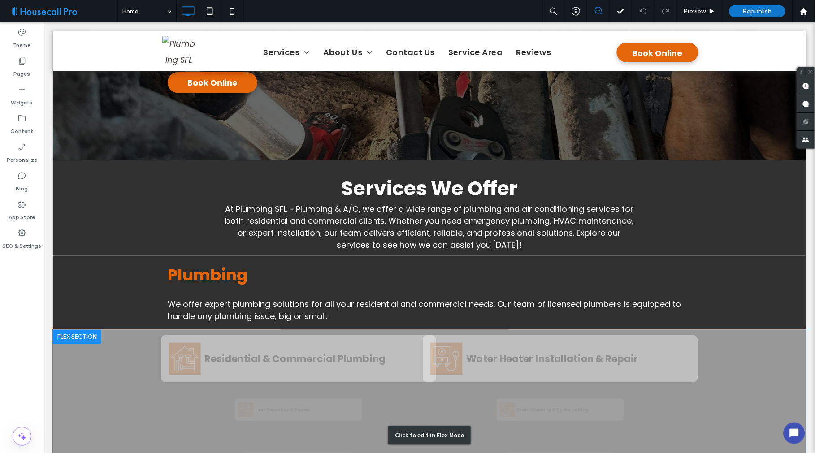
scroll to position [348, 0]
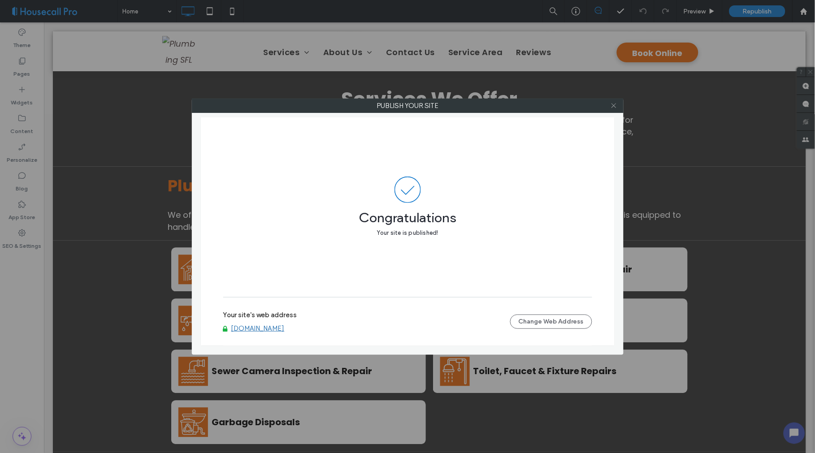
click at [616, 103] on icon at bounding box center [614, 105] width 7 height 7
